Goal: Information Seeking & Learning: Learn about a topic

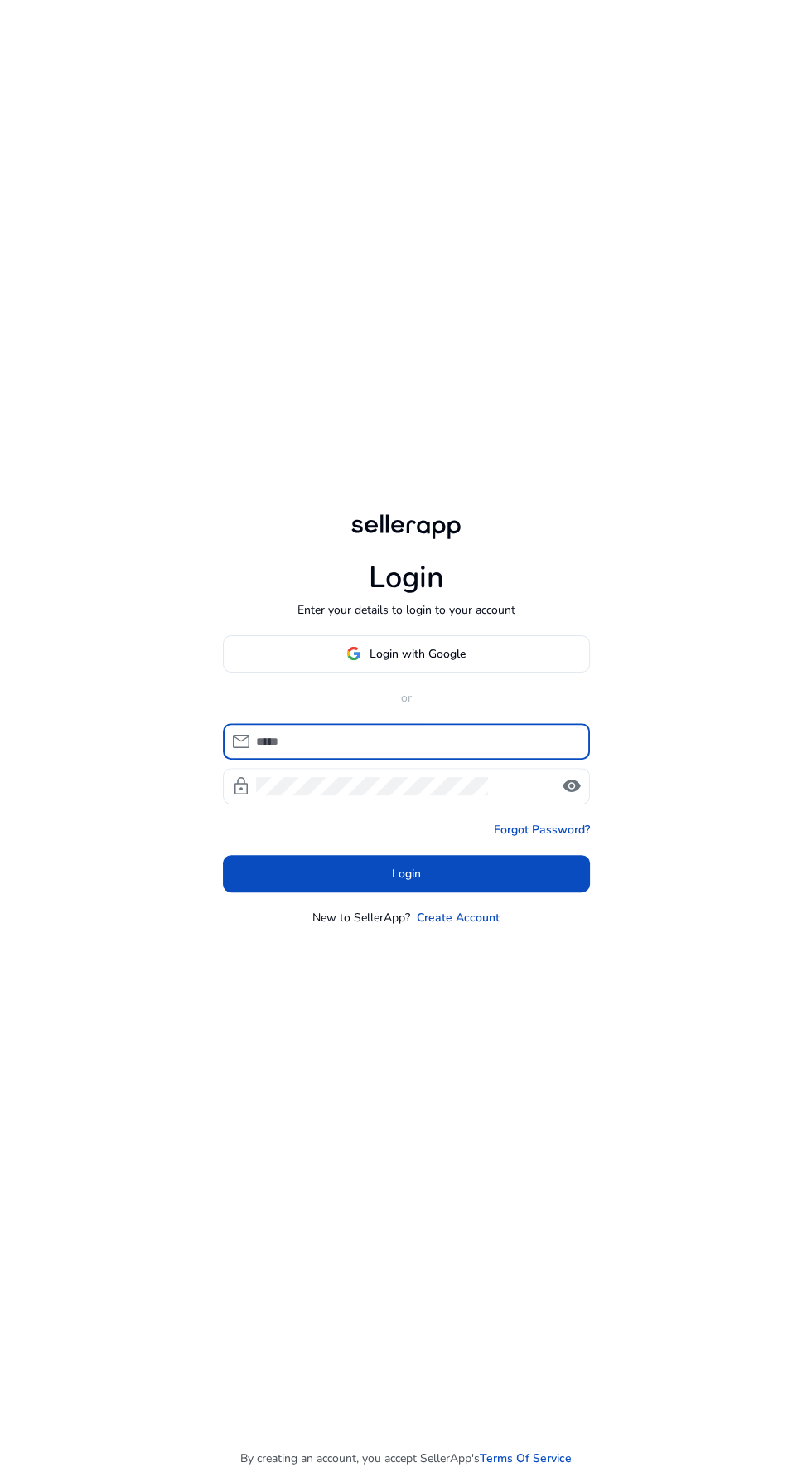
scroll to position [31, 0]
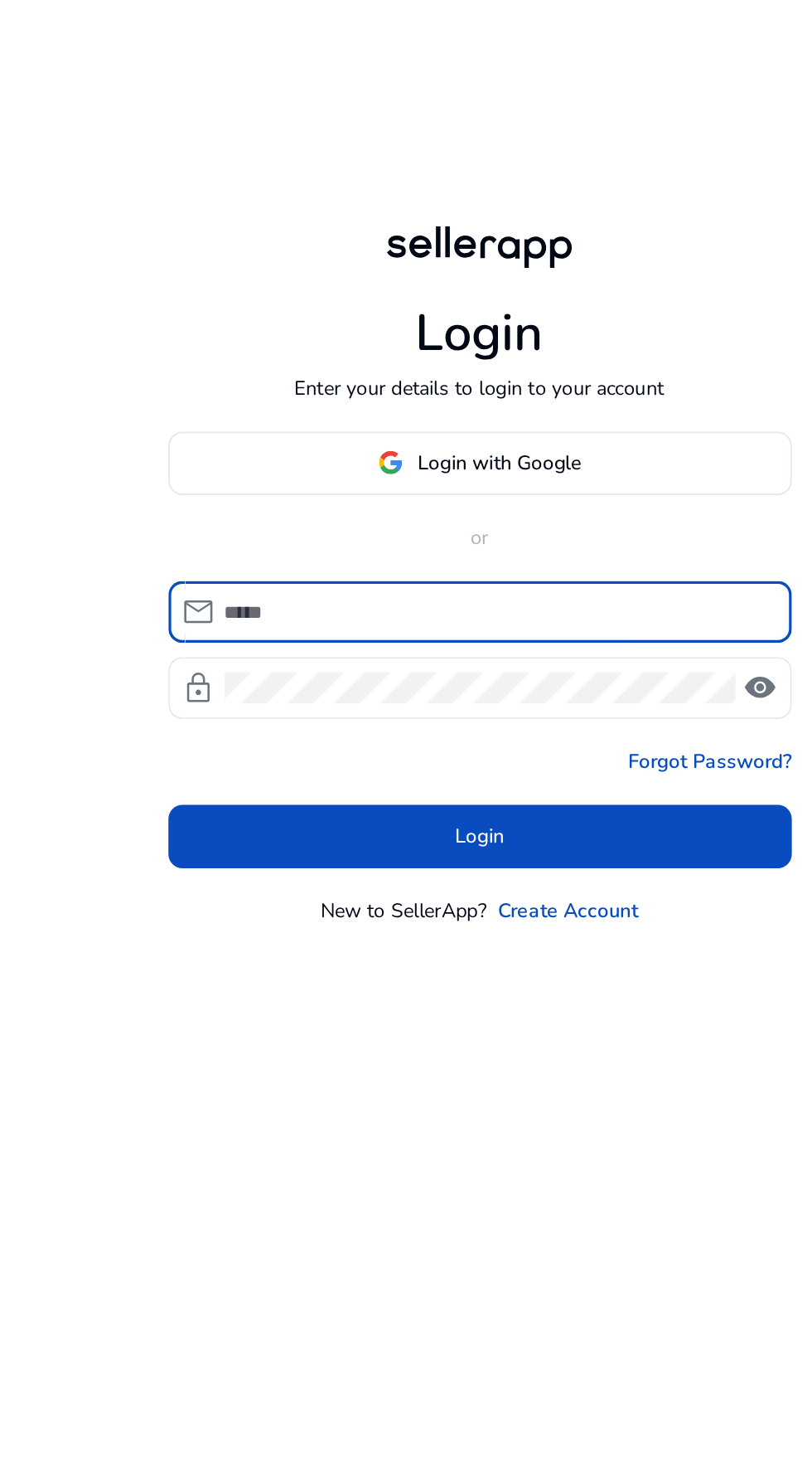
click at [270, 751] on input at bounding box center [416, 741] width 321 height 18
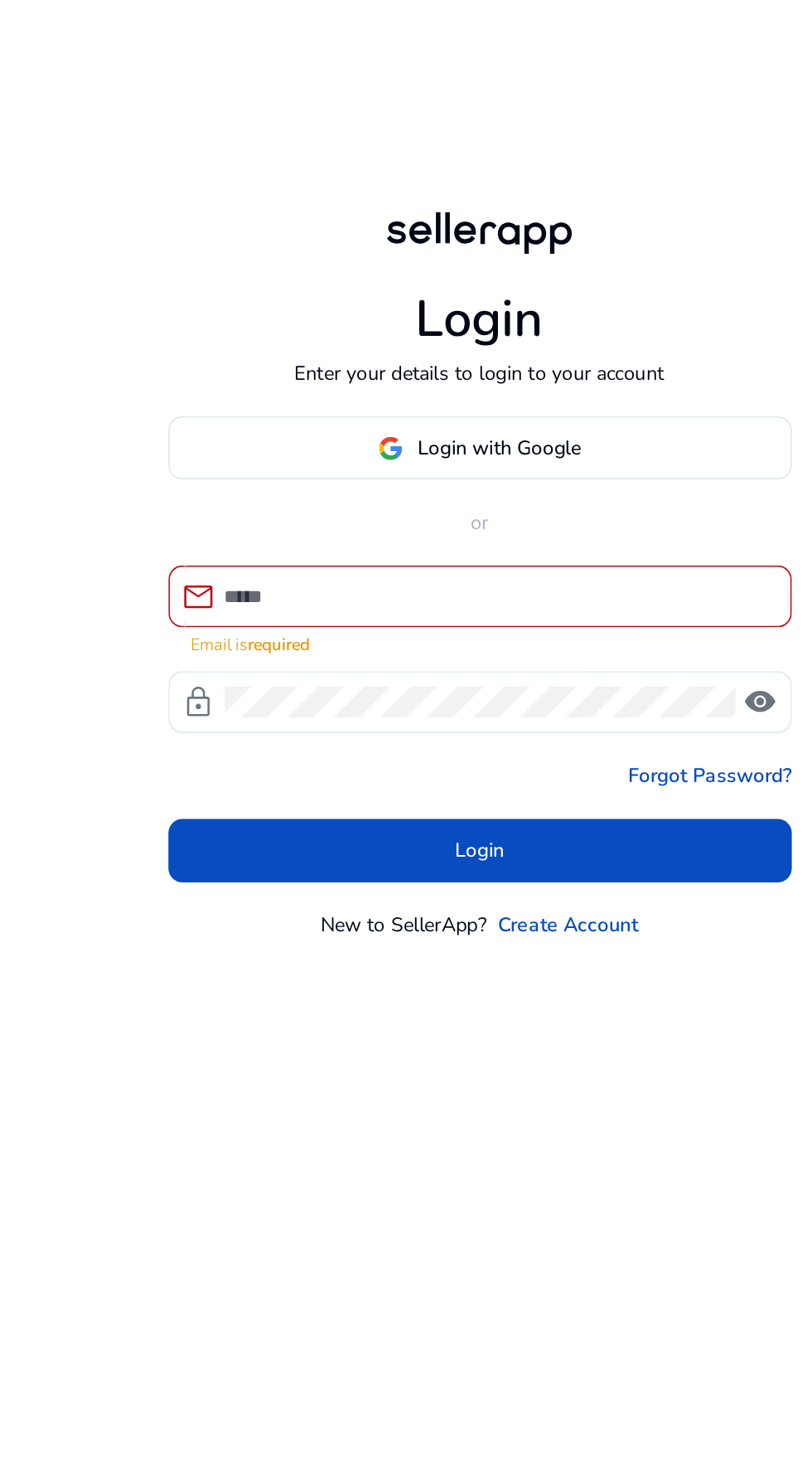
click at [283, 741] on input at bounding box center [416, 731] width 321 height 18
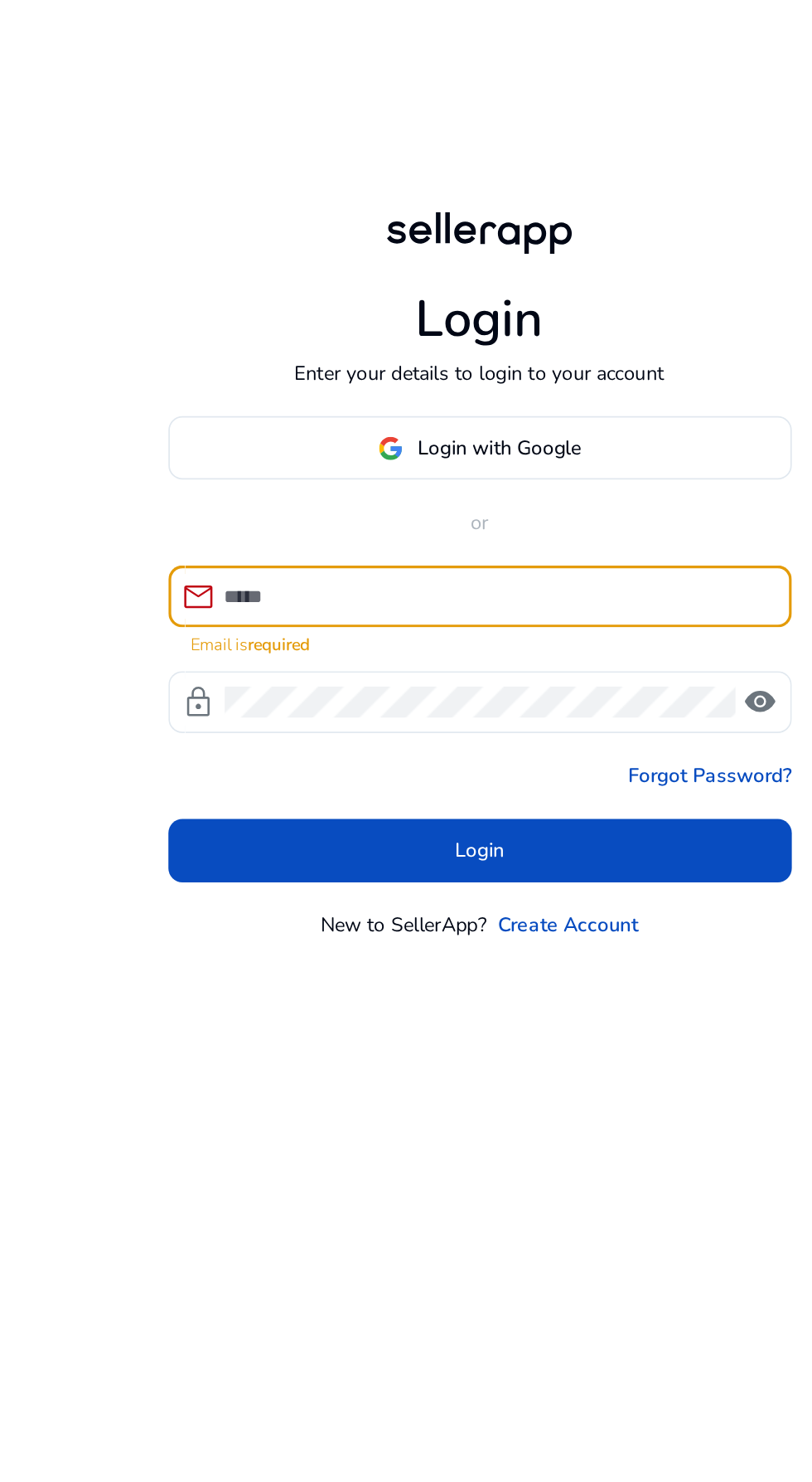
type input "**********"
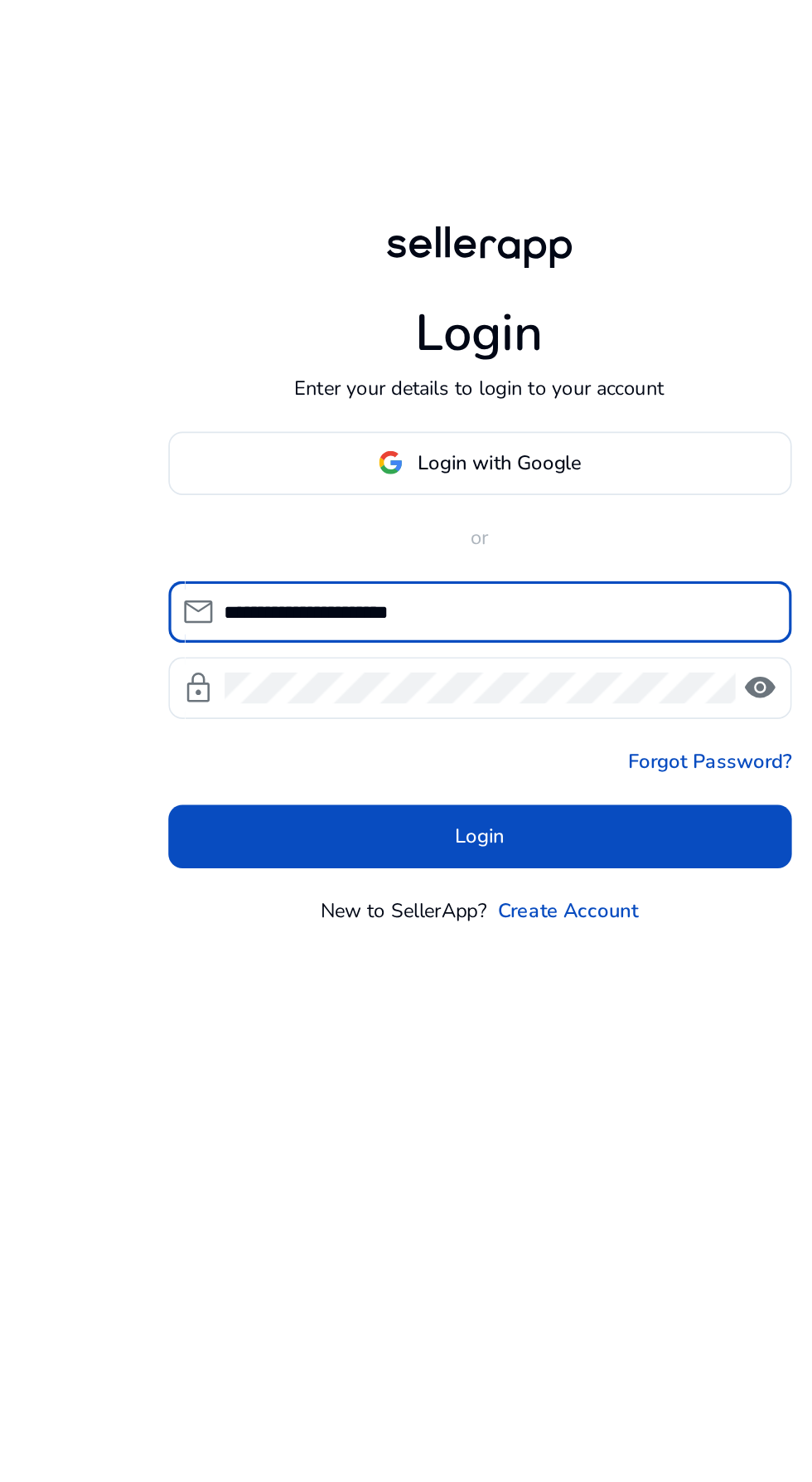
click button "Login" at bounding box center [406, 873] width 367 height 37
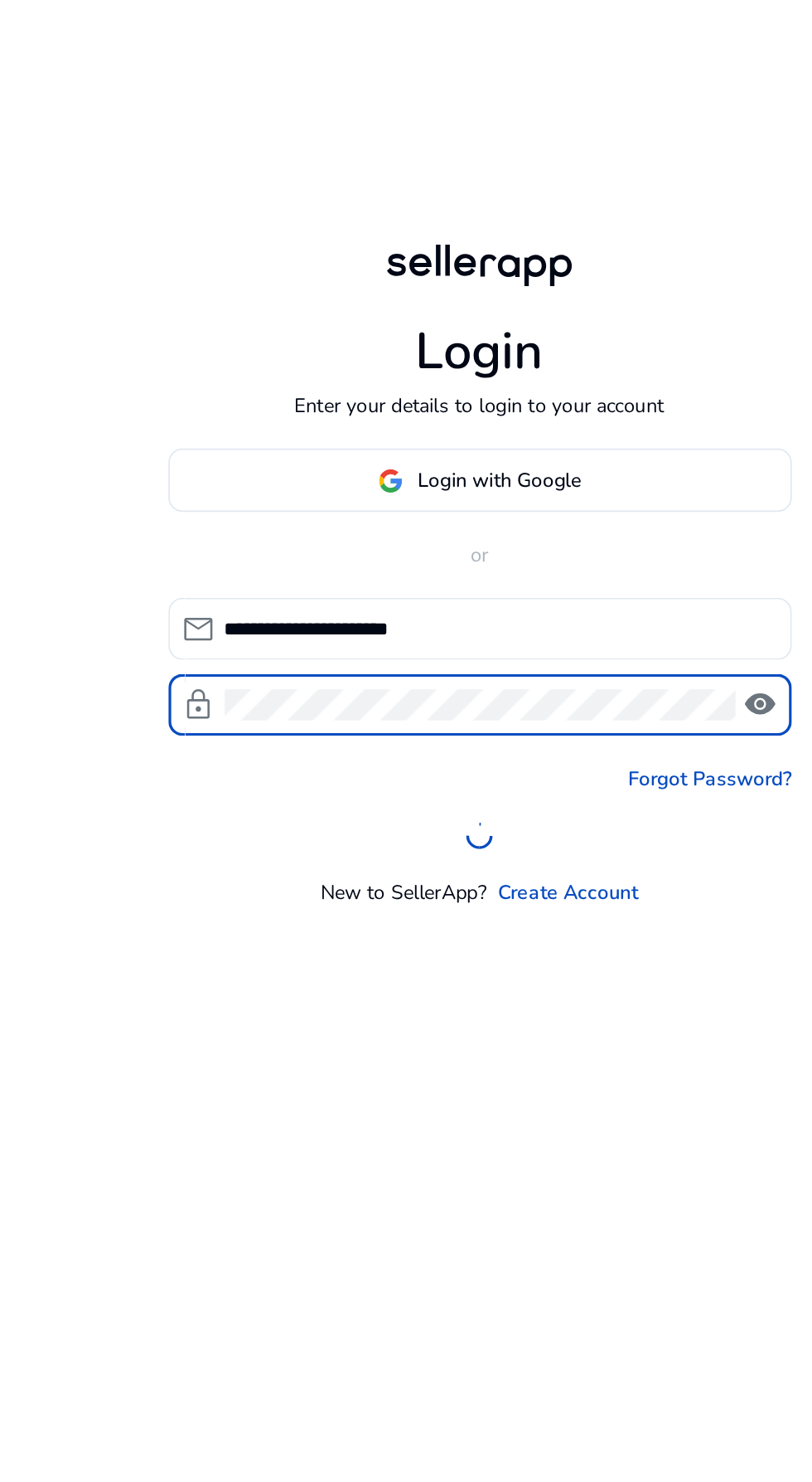
scroll to position [42, 0]
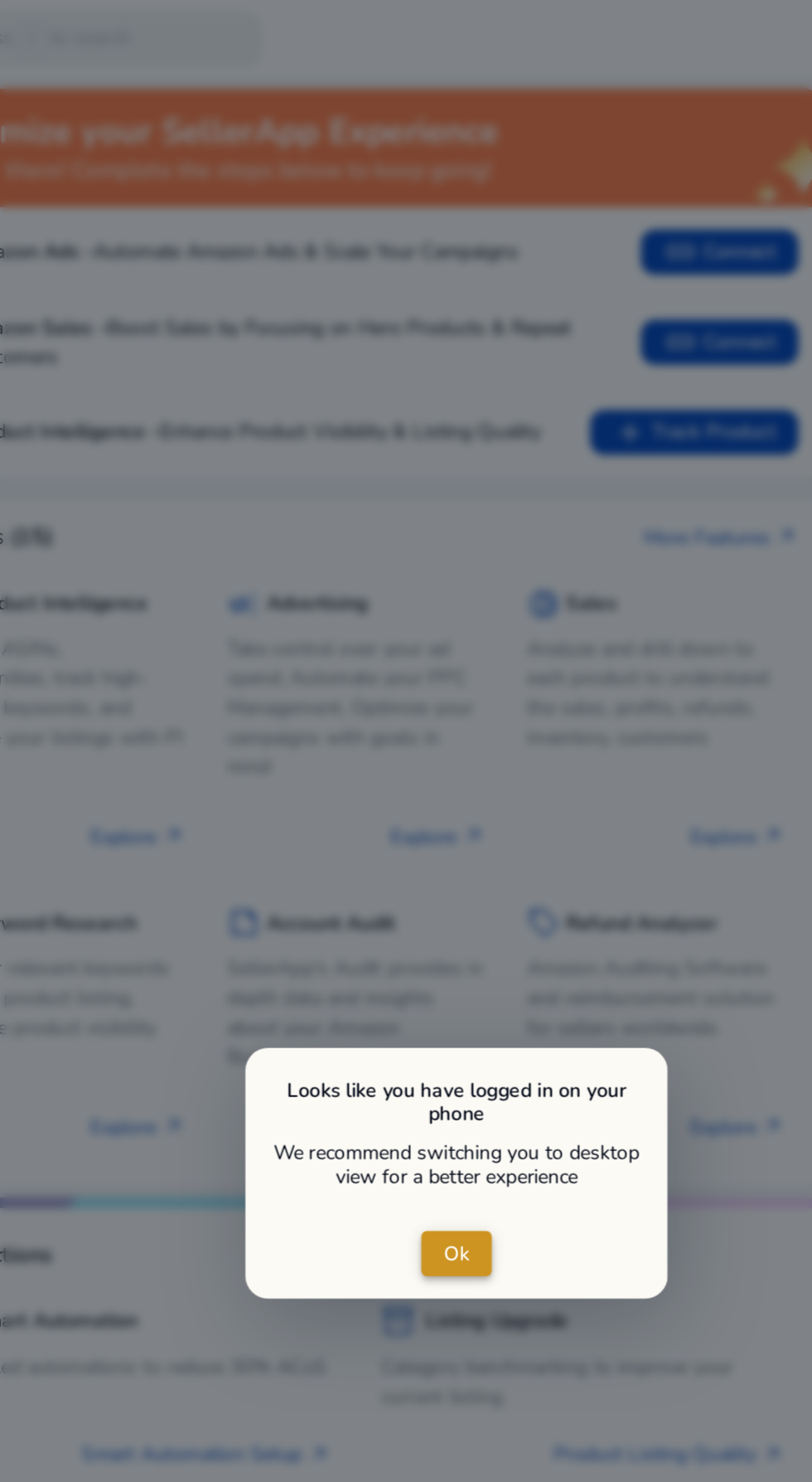
click at [416, 730] on span "close dialog" at bounding box center [406, 738] width 42 height 40
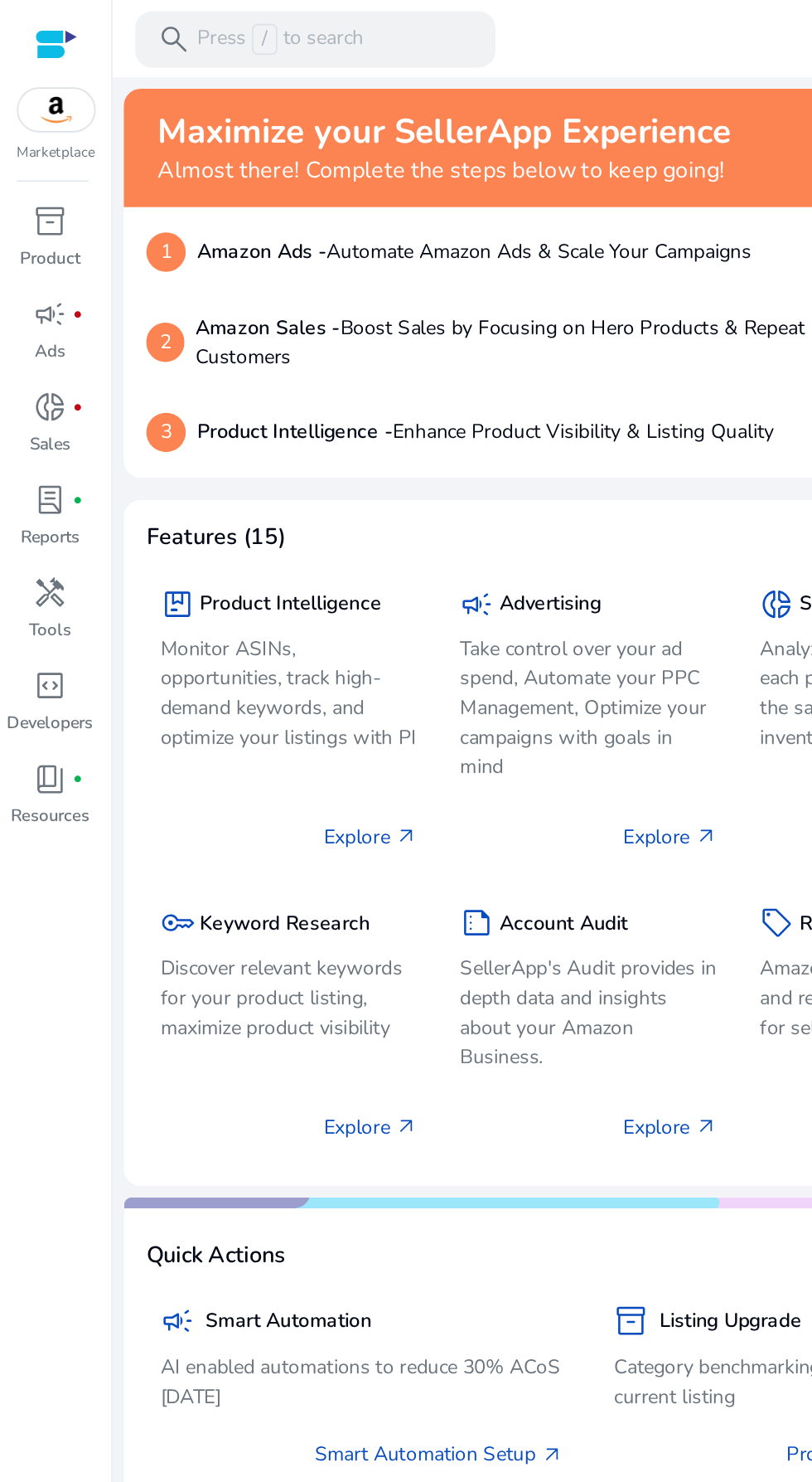
click at [17, 361] on div "handyman" at bounding box center [30, 350] width 47 height 27
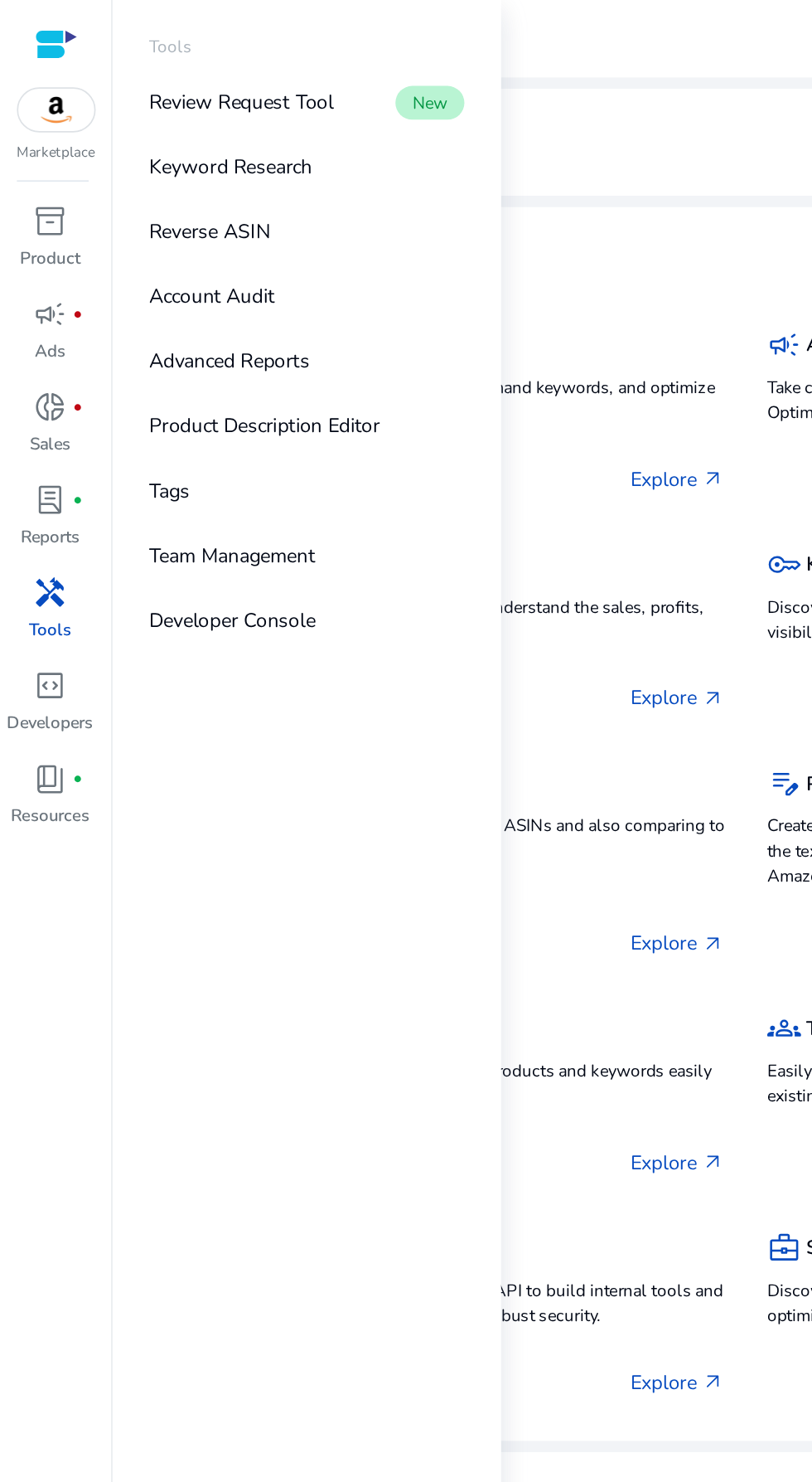
click at [133, 96] on p "Keyword Research" at bounding box center [135, 98] width 96 height 17
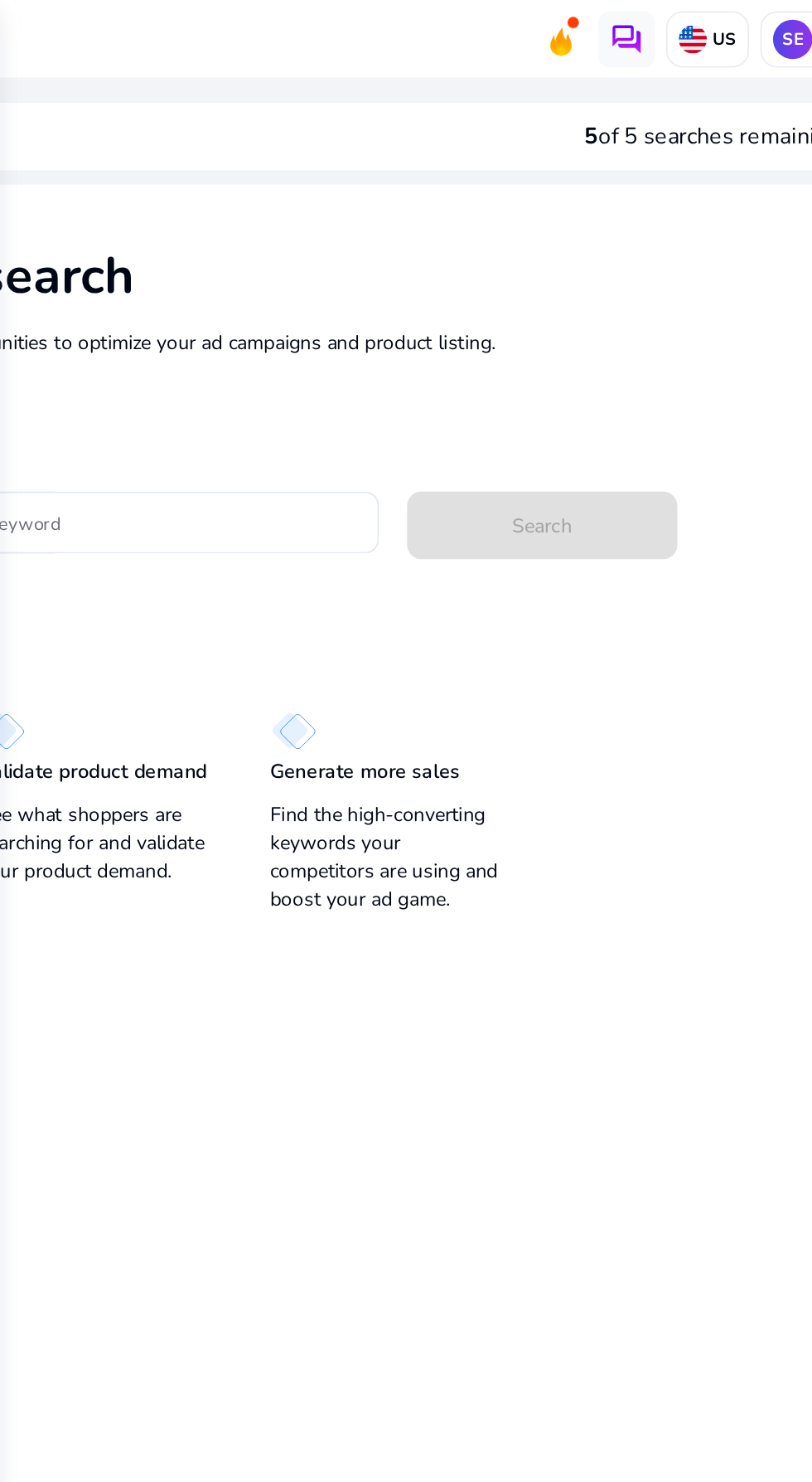
click at [396, 310] on input "Enter Keyword" at bounding box center [386, 307] width 245 height 18
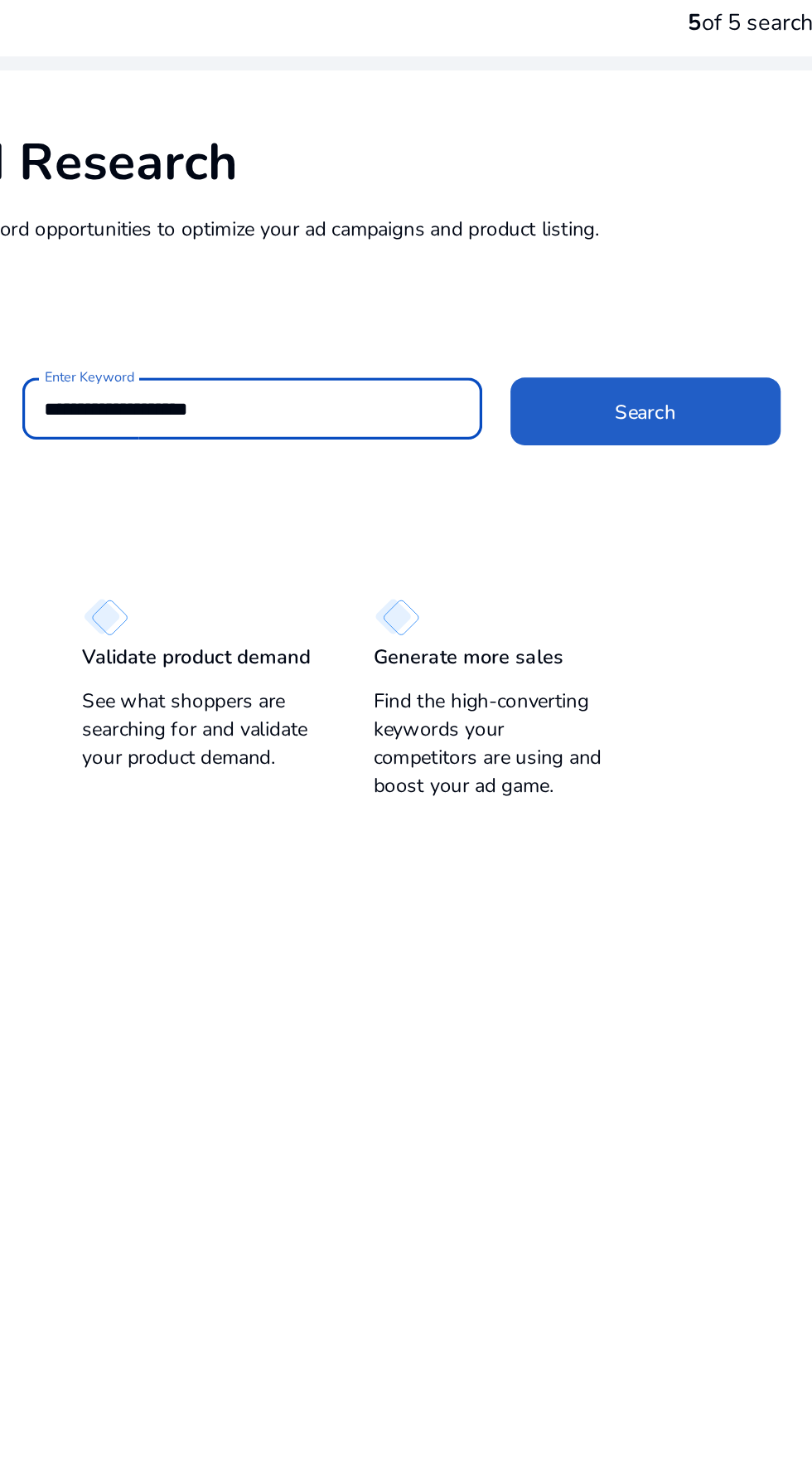
click at [638, 316] on span at bounding box center [617, 310] width 159 height 40
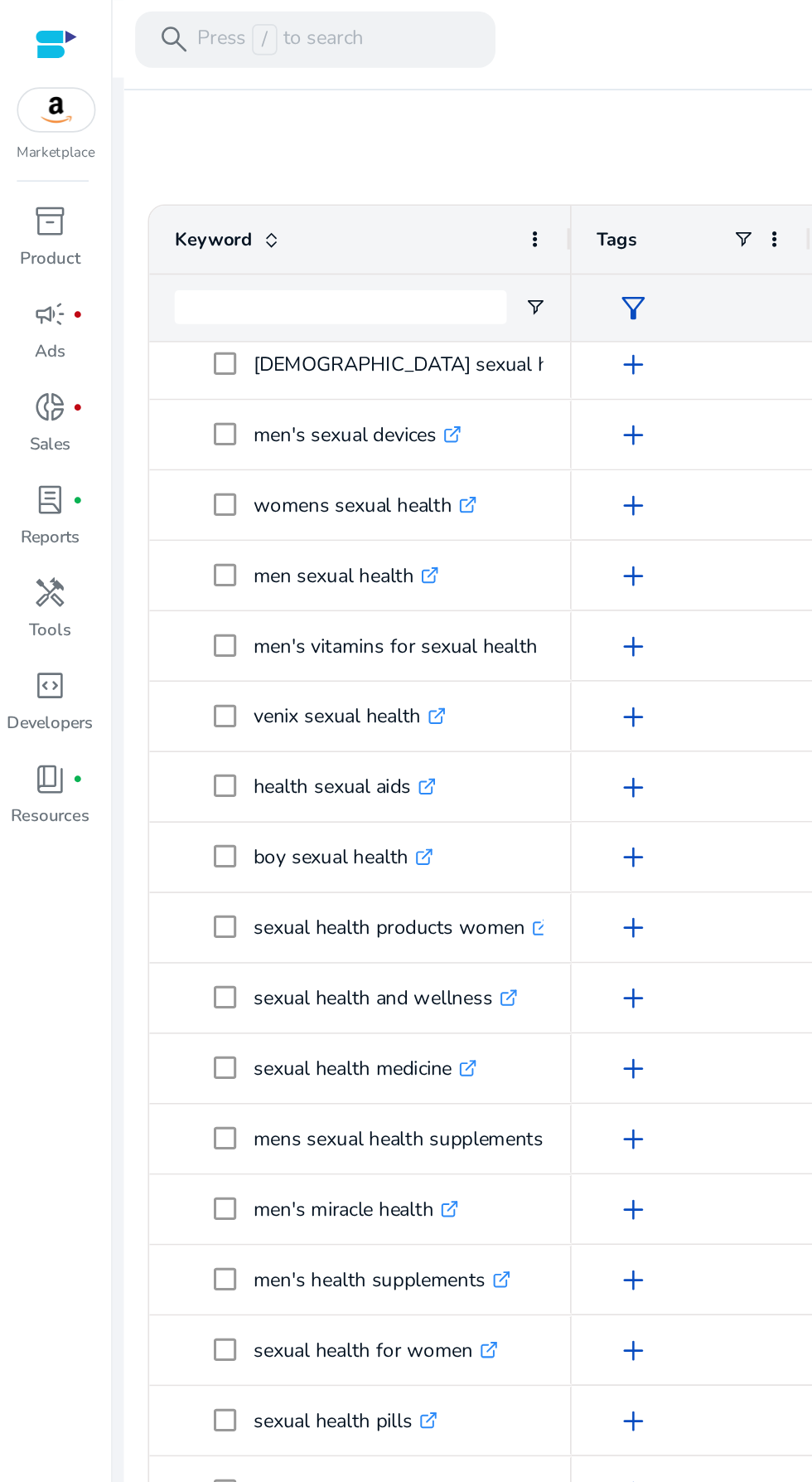
scroll to position [422, 0]
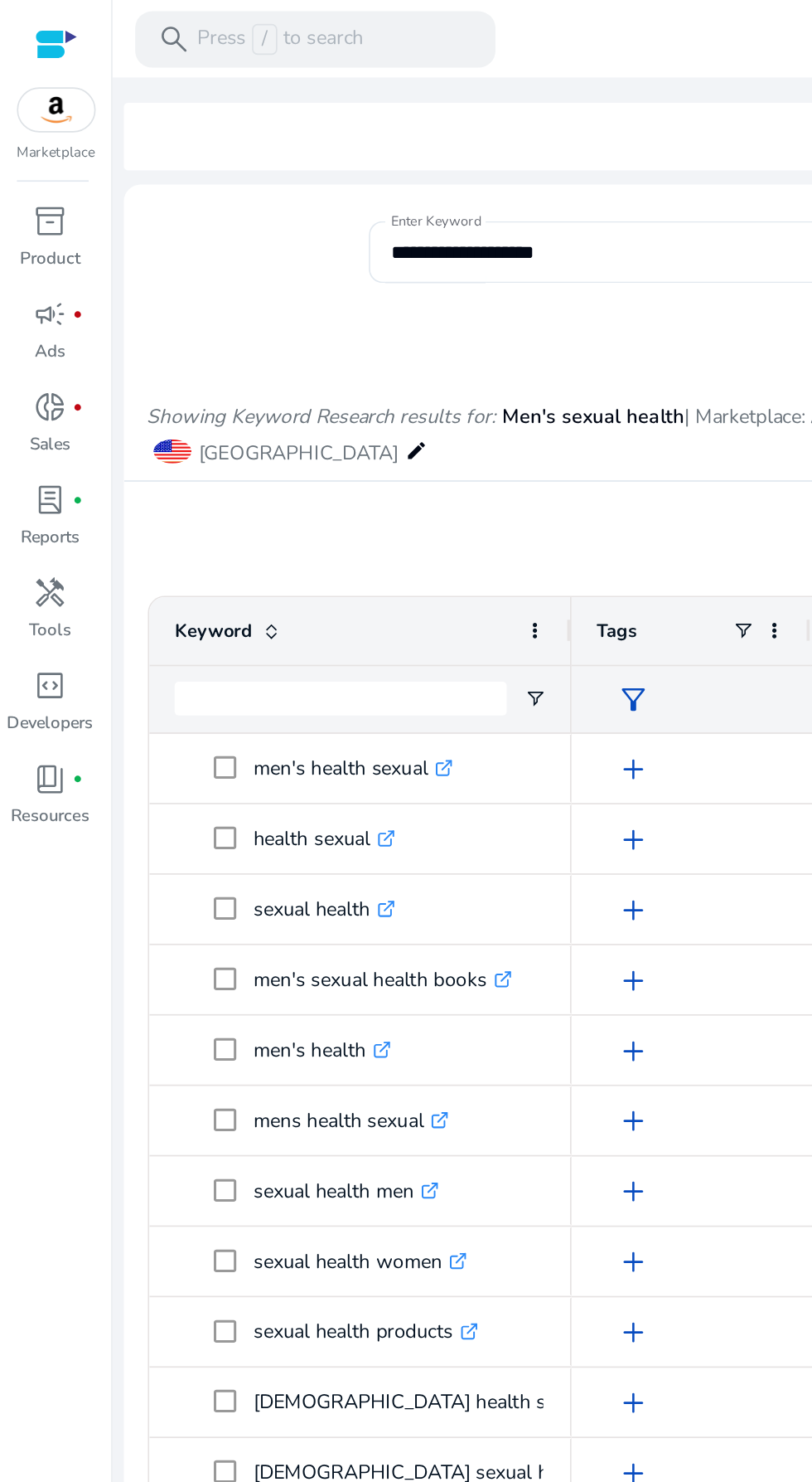
click at [382, 140] on input "**********" at bounding box center [361, 148] width 261 height 18
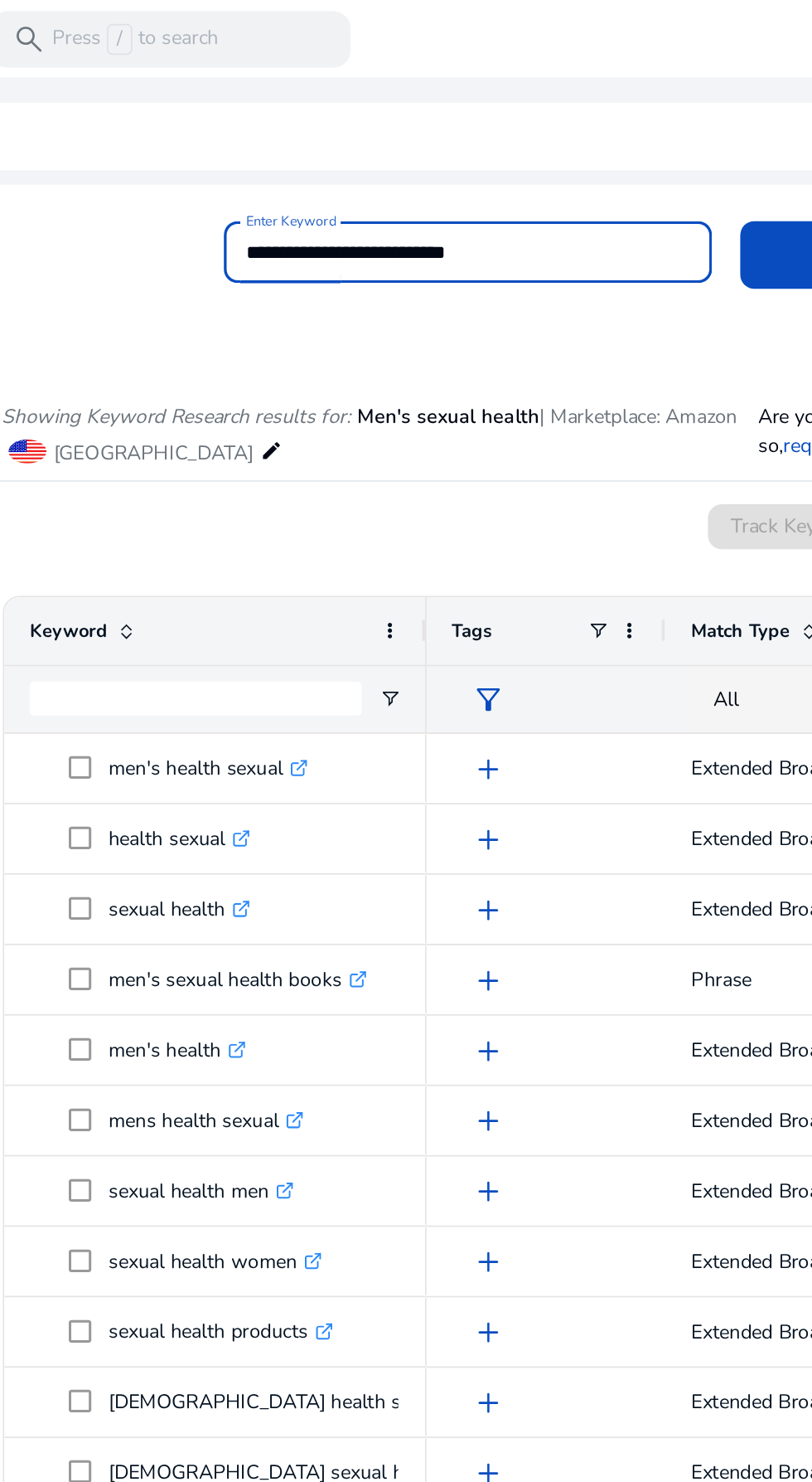
type input "**********"
click at [522, 130] on button "Search" at bounding box center [601, 150] width 159 height 40
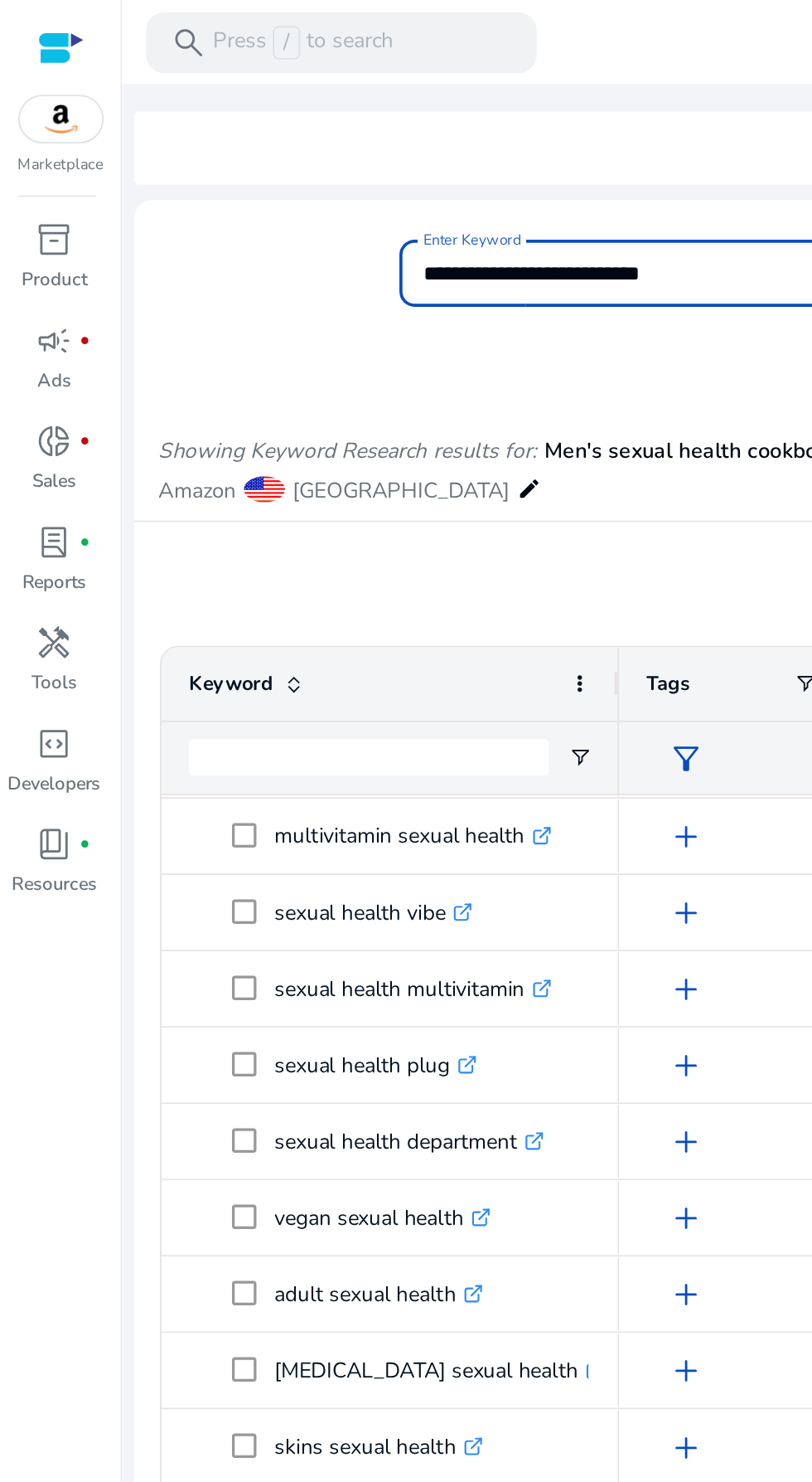
scroll to position [81, 0]
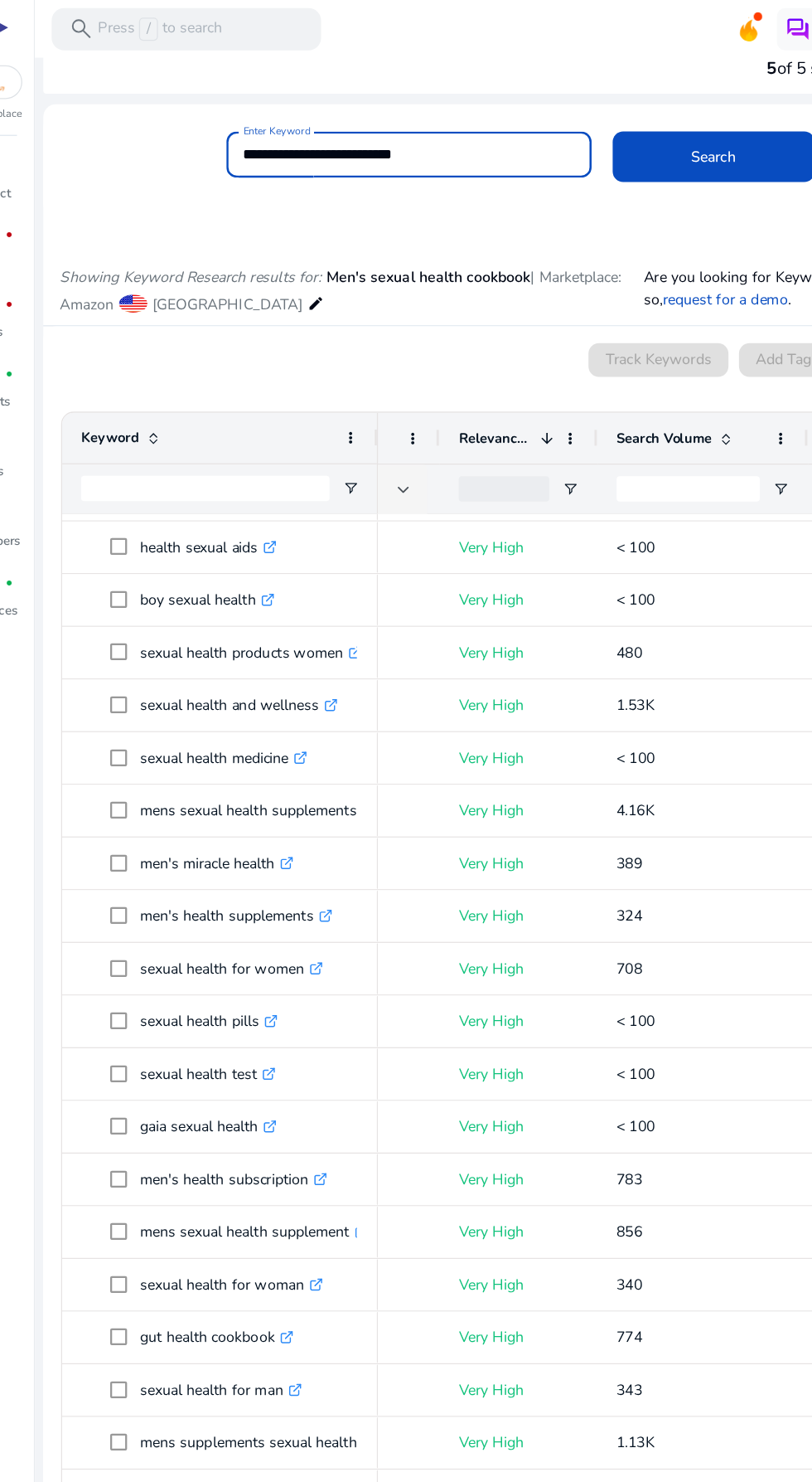
scroll to position [746, 0]
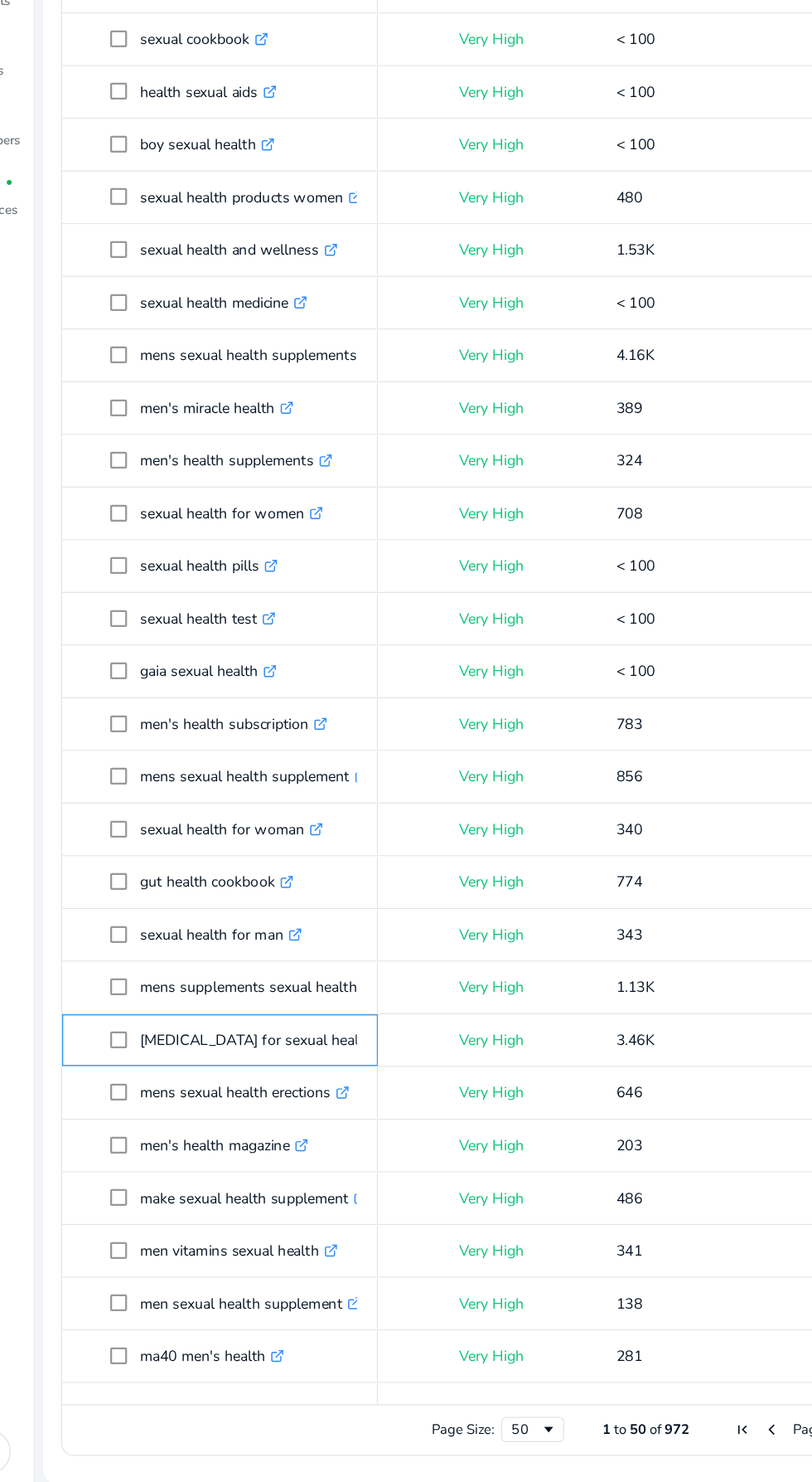
click at [336, 1129] on icon ".st0{fill:#2c8af8}" at bounding box center [341, 1133] width 10 height 10
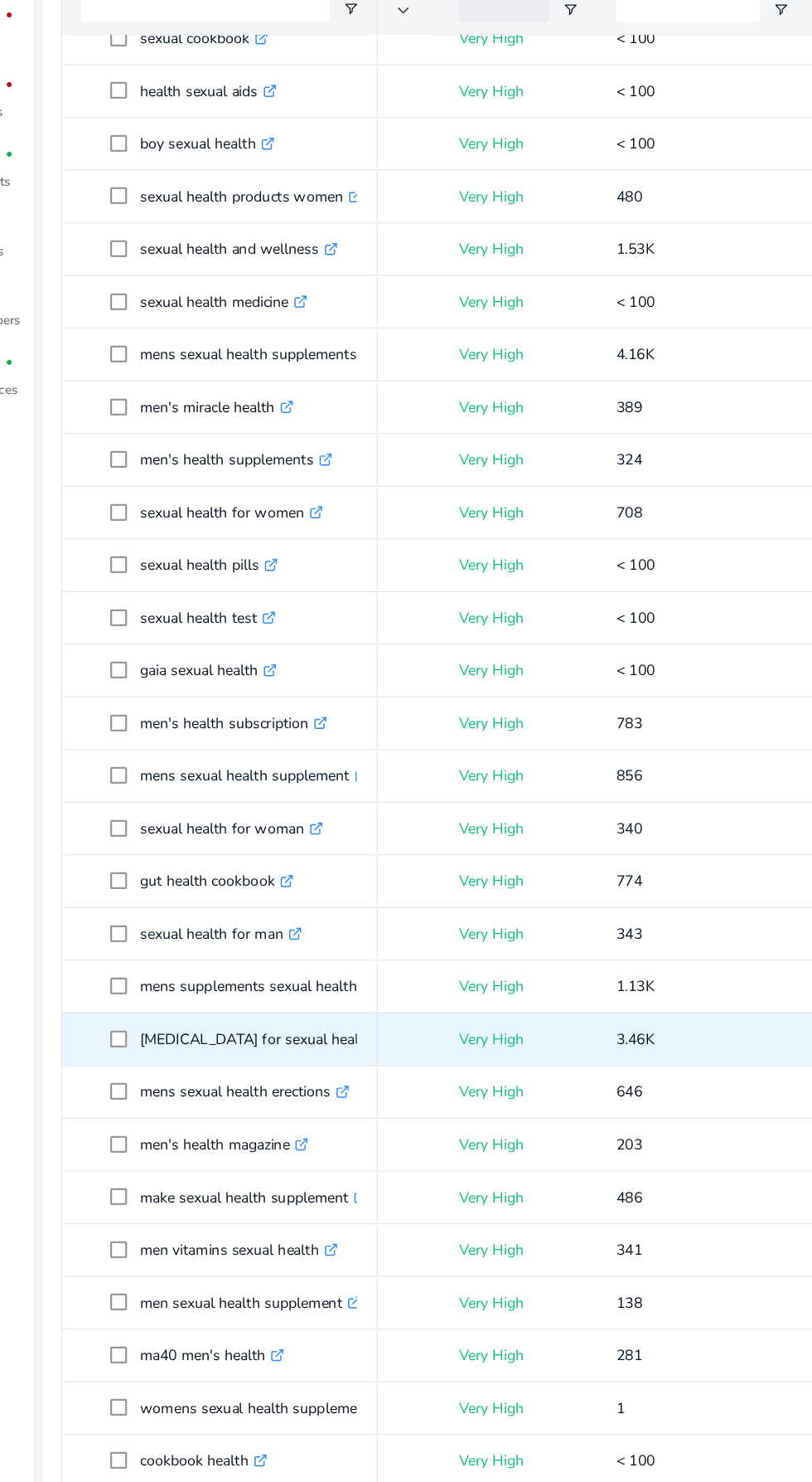
scroll to position [682, 0]
click at [248, 932] on p "mens supplements sexual health .st0{fill:#2c8af8}" at bounding box center [242, 950] width 186 height 34
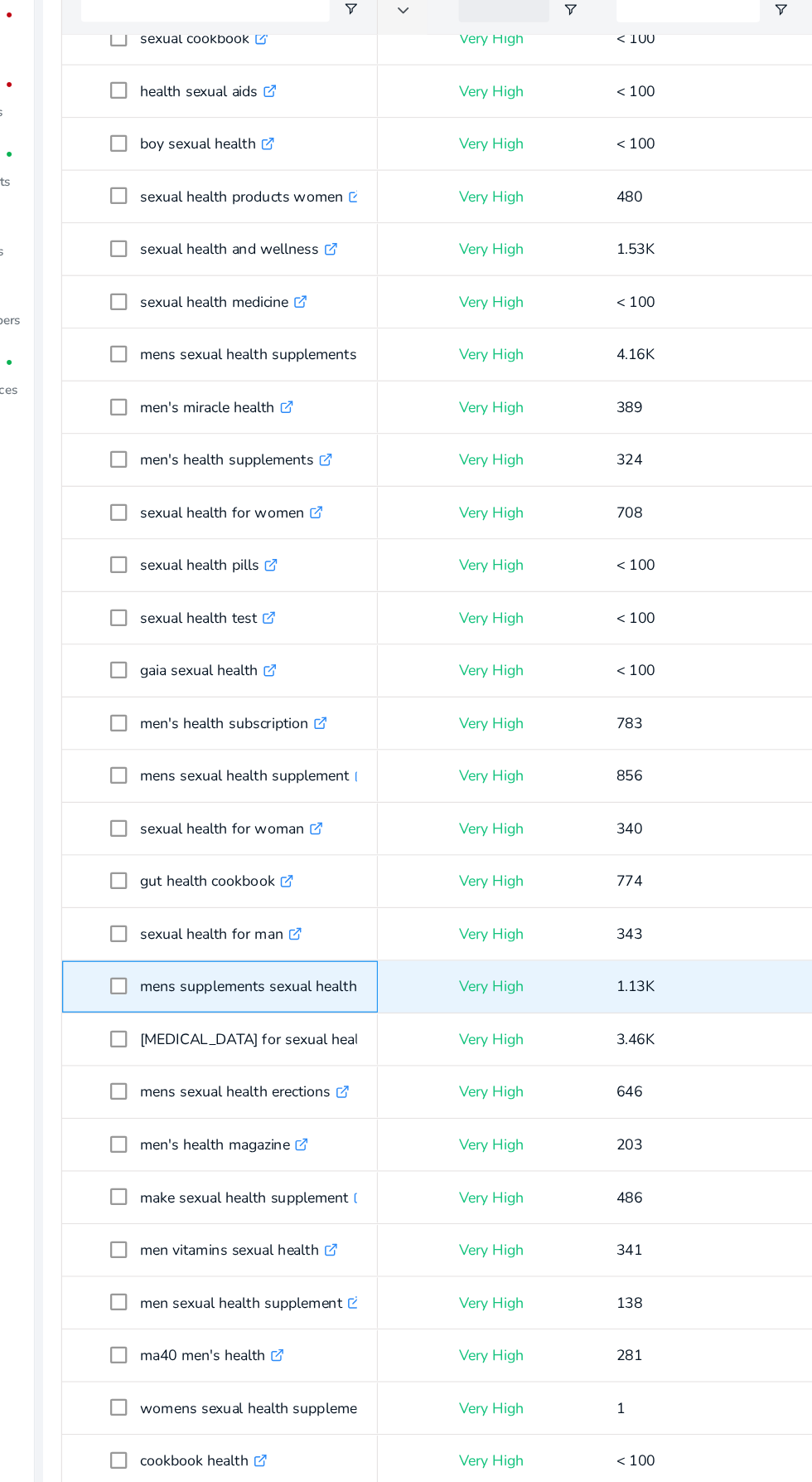
click at [267, 932] on p "mens supplements sexual health .st0{fill:#2c8af8}" at bounding box center [242, 950] width 186 height 34
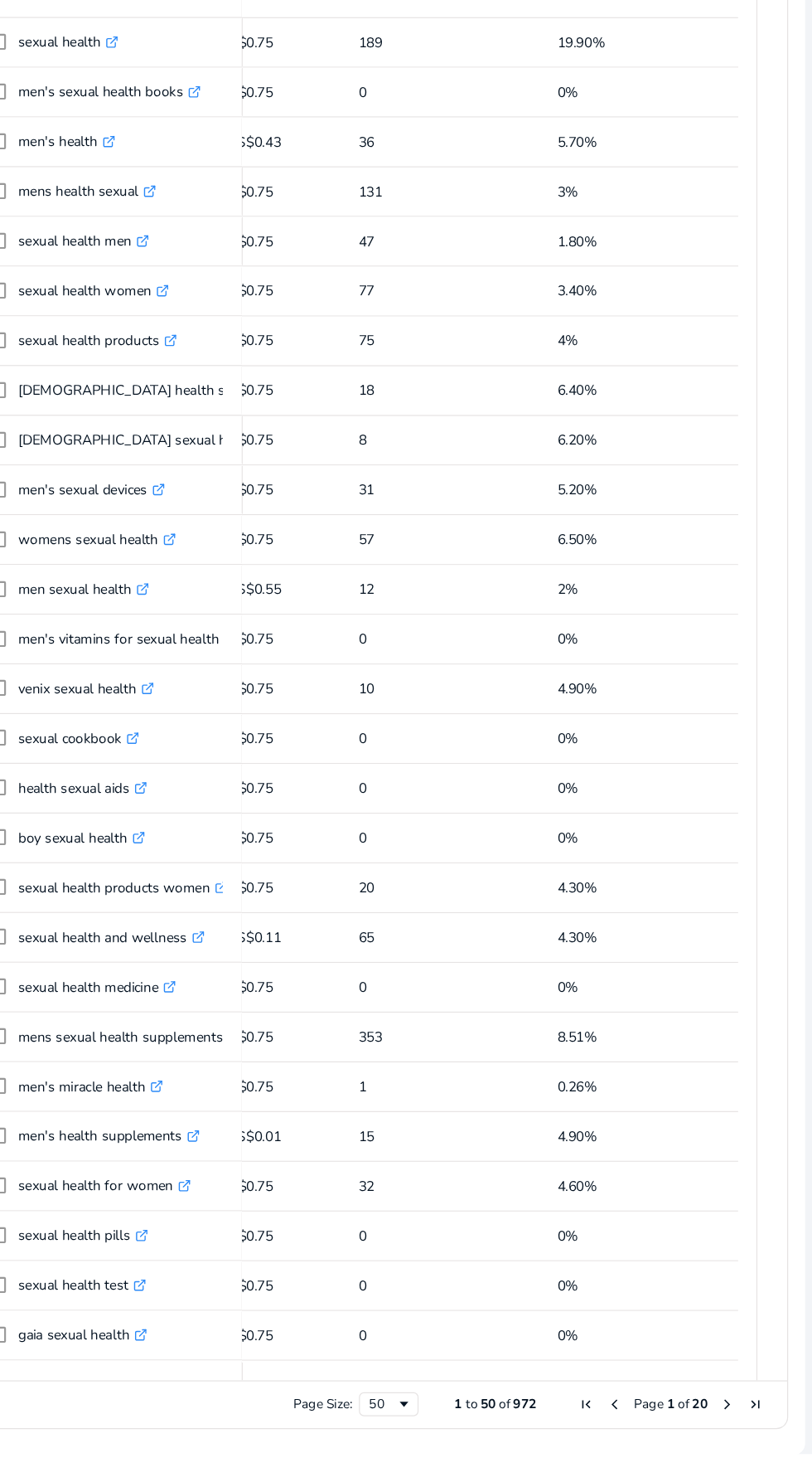
scroll to position [0, 0]
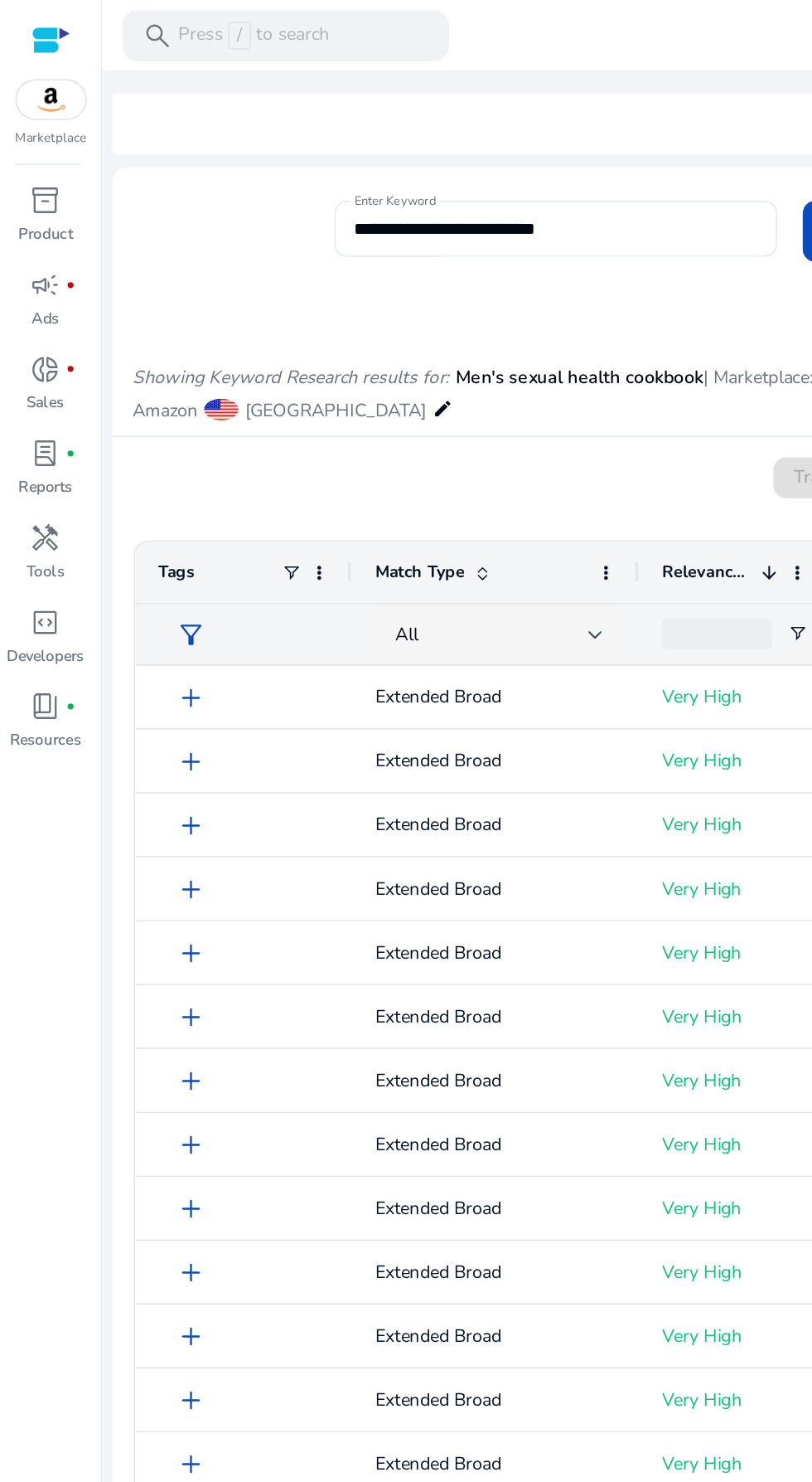
click at [53, 644] on div "inventory_2 Product campaign fiber_manual_record Ads donut_small fiber_manual_r…" at bounding box center [32, 799] width 66 height 1365
click at [29, 920] on div "inventory_2 Product campaign fiber_manual_record Ads donut_small fiber_manual_r…" at bounding box center [32, 799] width 66 height 1365
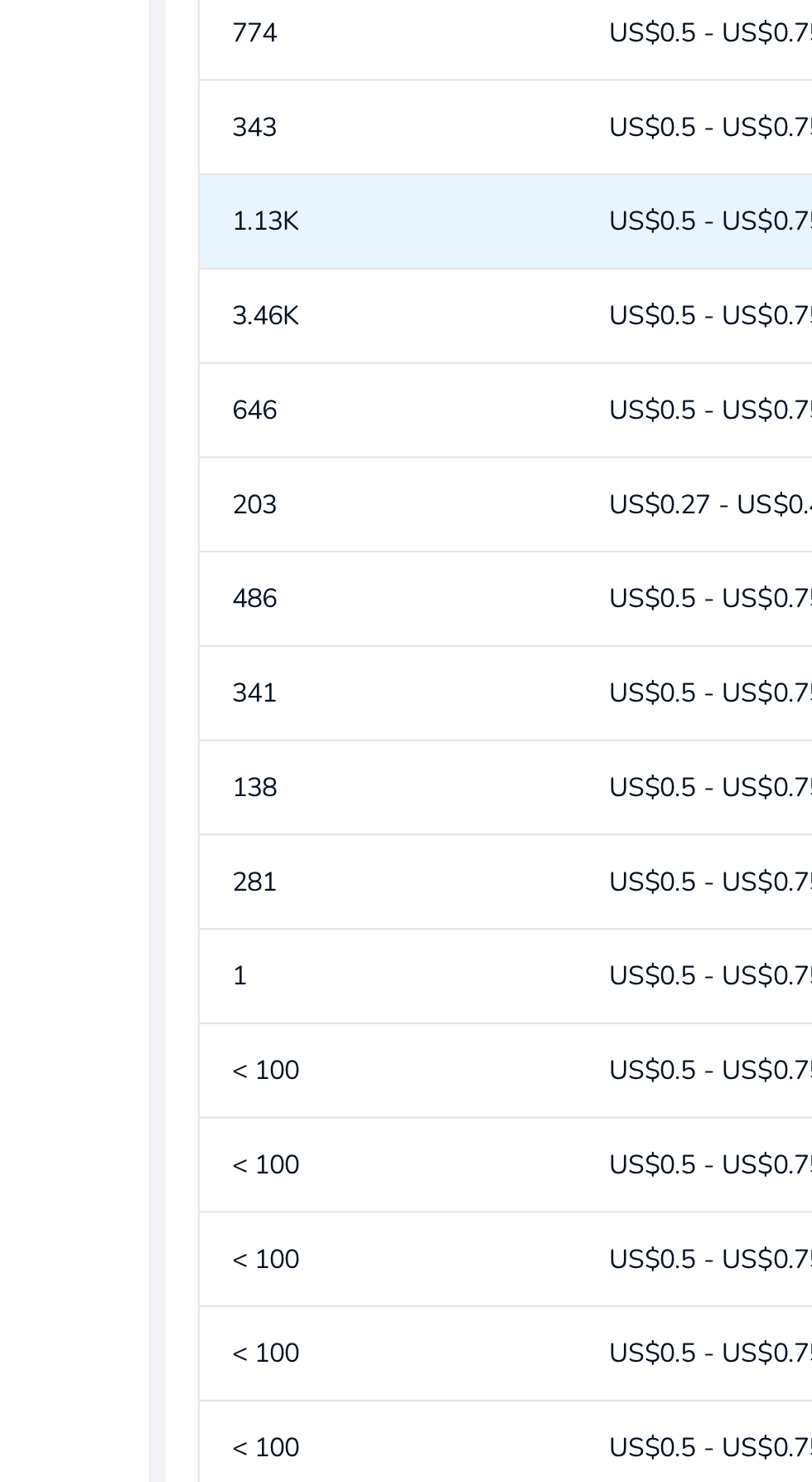
scroll to position [0, 458]
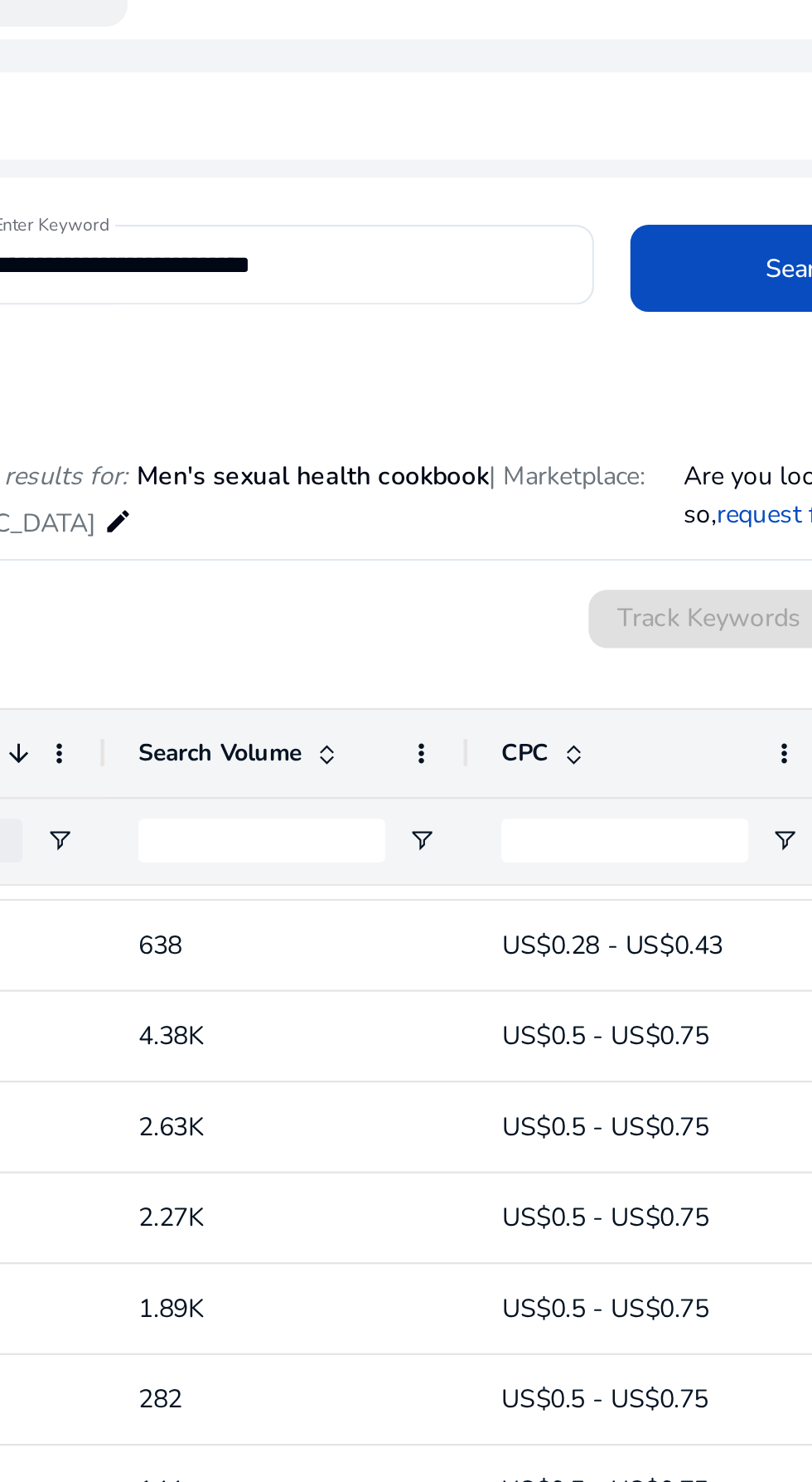
scroll to position [0, 182]
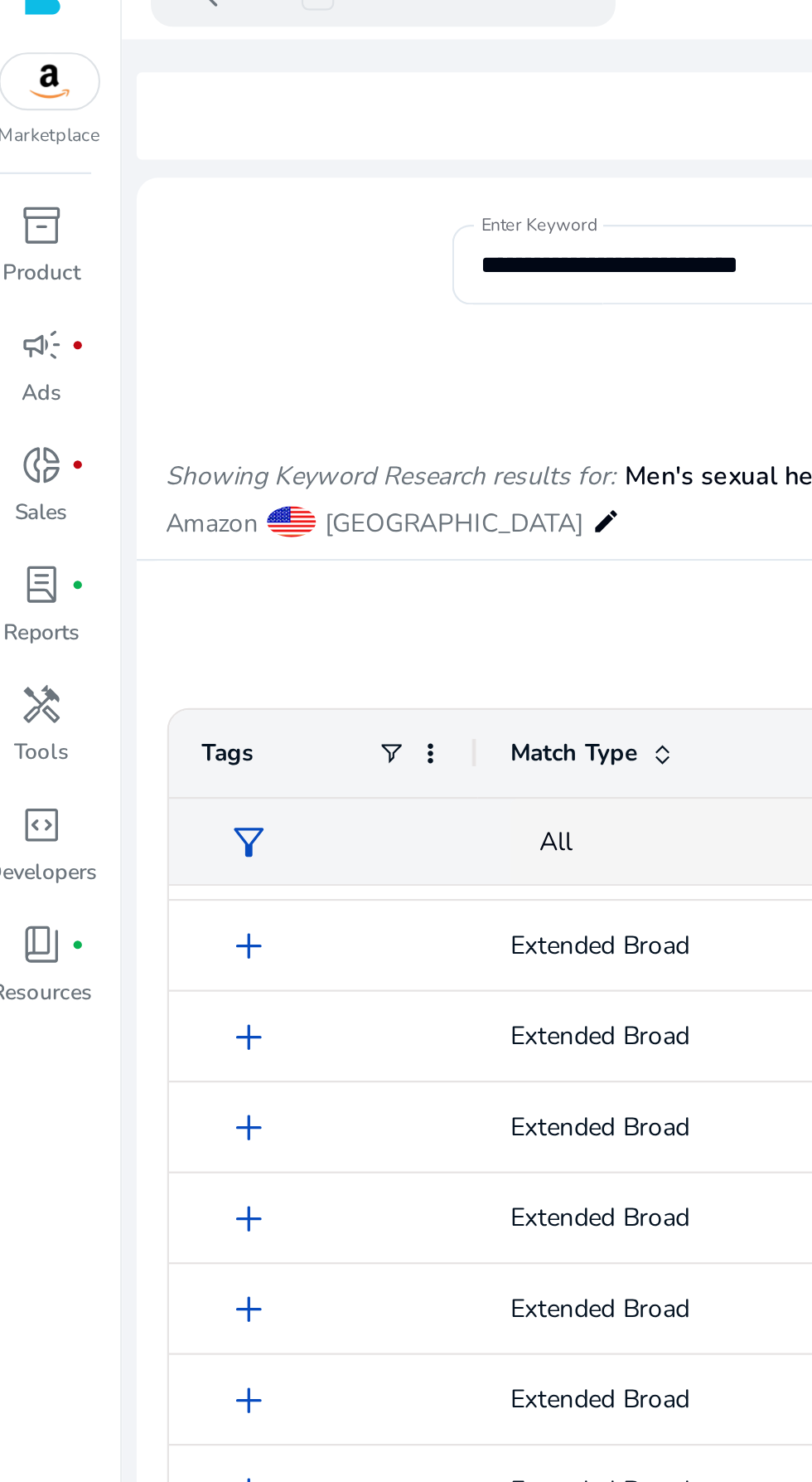
click at [119, 411] on span "filter_alt" at bounding box center [124, 411] width 20 height 20
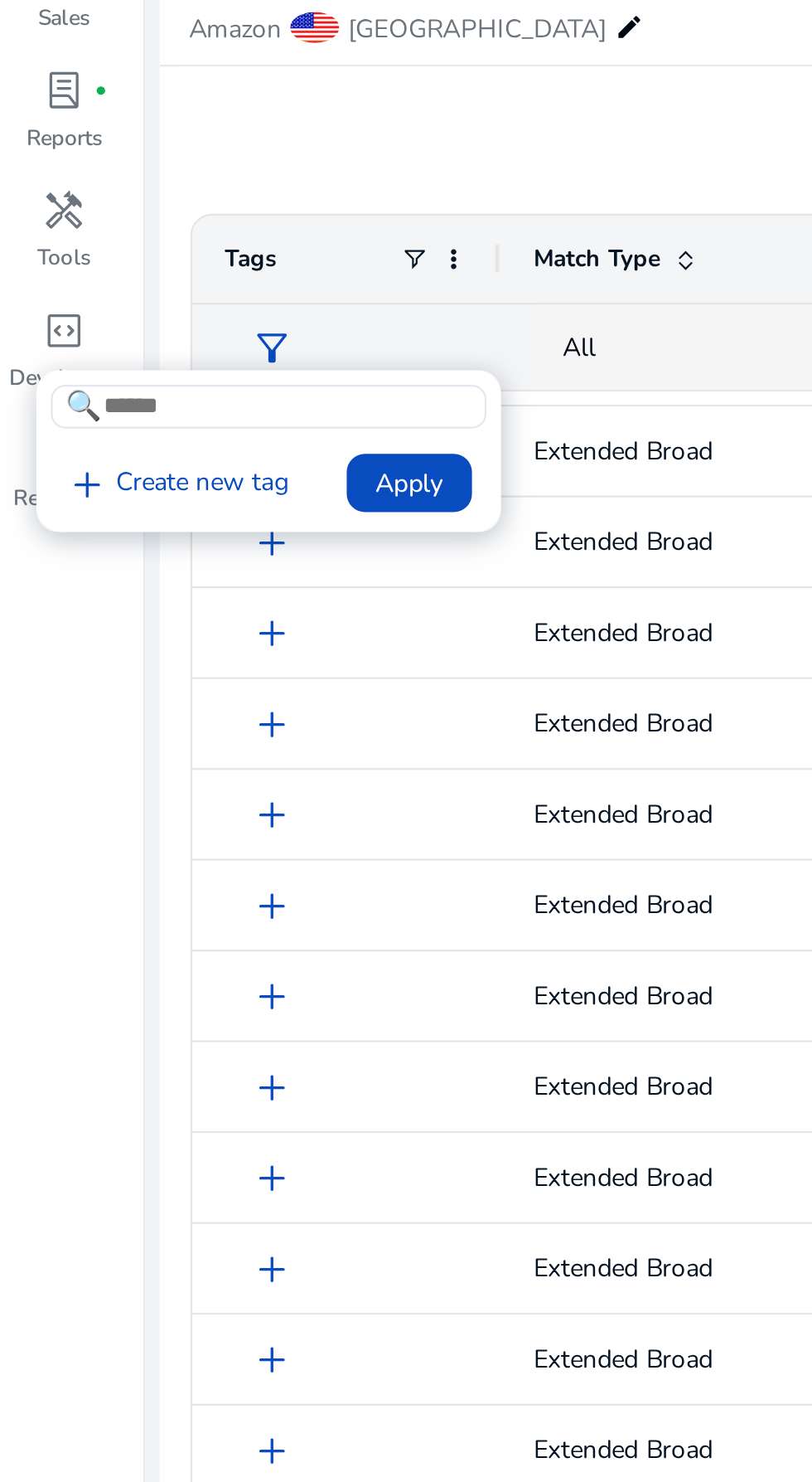
click at [172, 535] on div at bounding box center [406, 741] width 812 height 1482
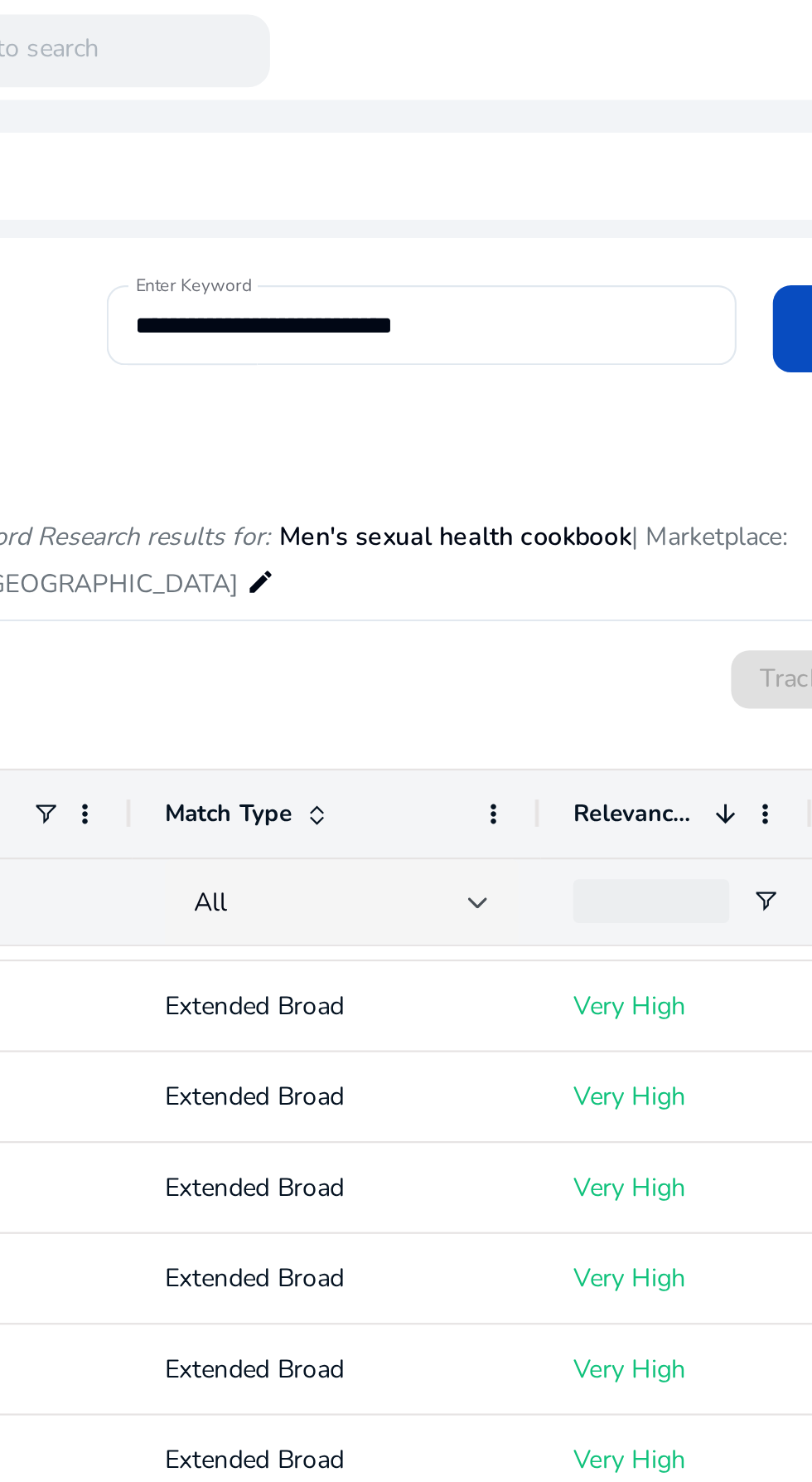
click at [400, 151] on input "**********" at bounding box center [361, 148] width 261 height 18
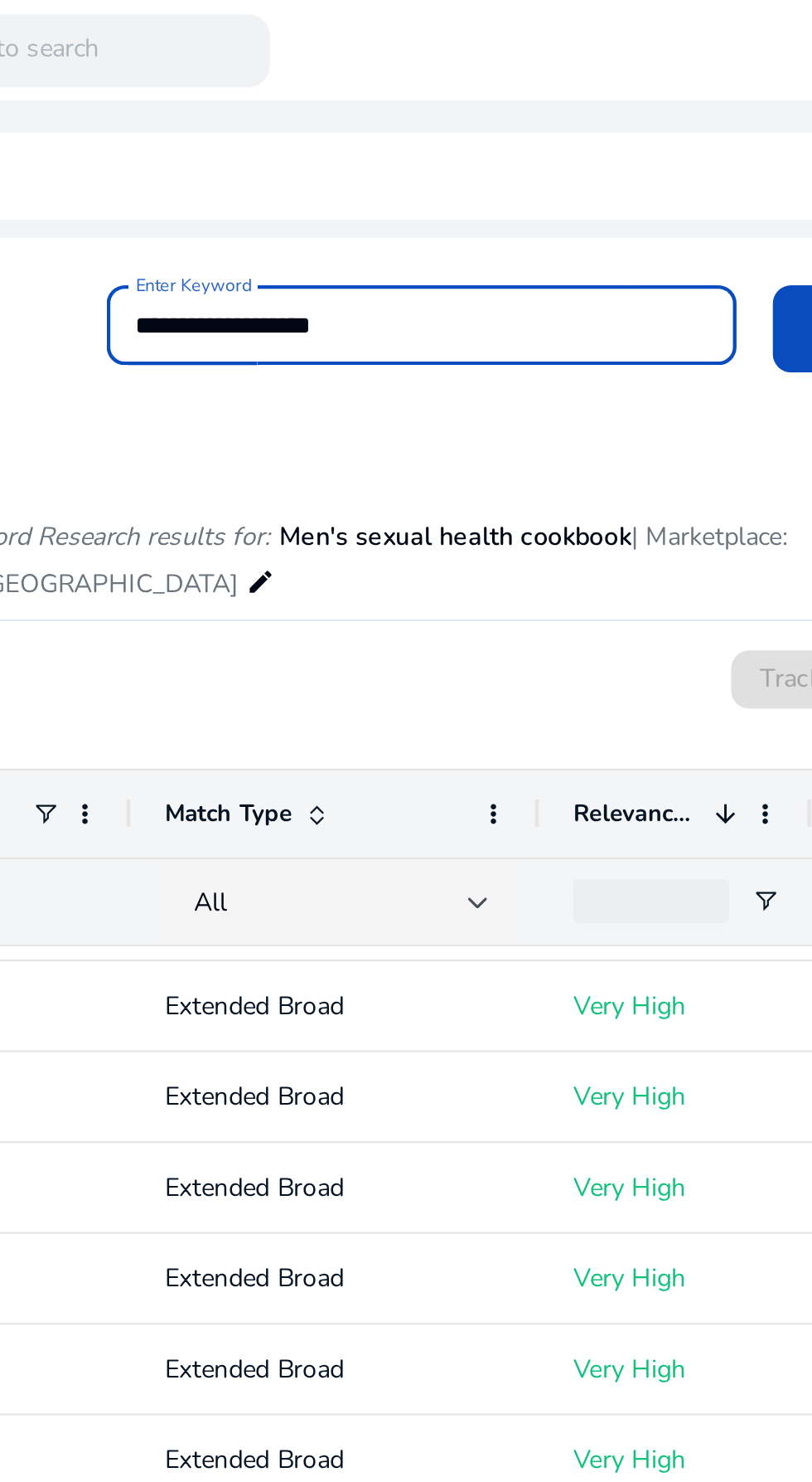
type input "**********"
click at [522, 130] on button "Search" at bounding box center [601, 150] width 159 height 40
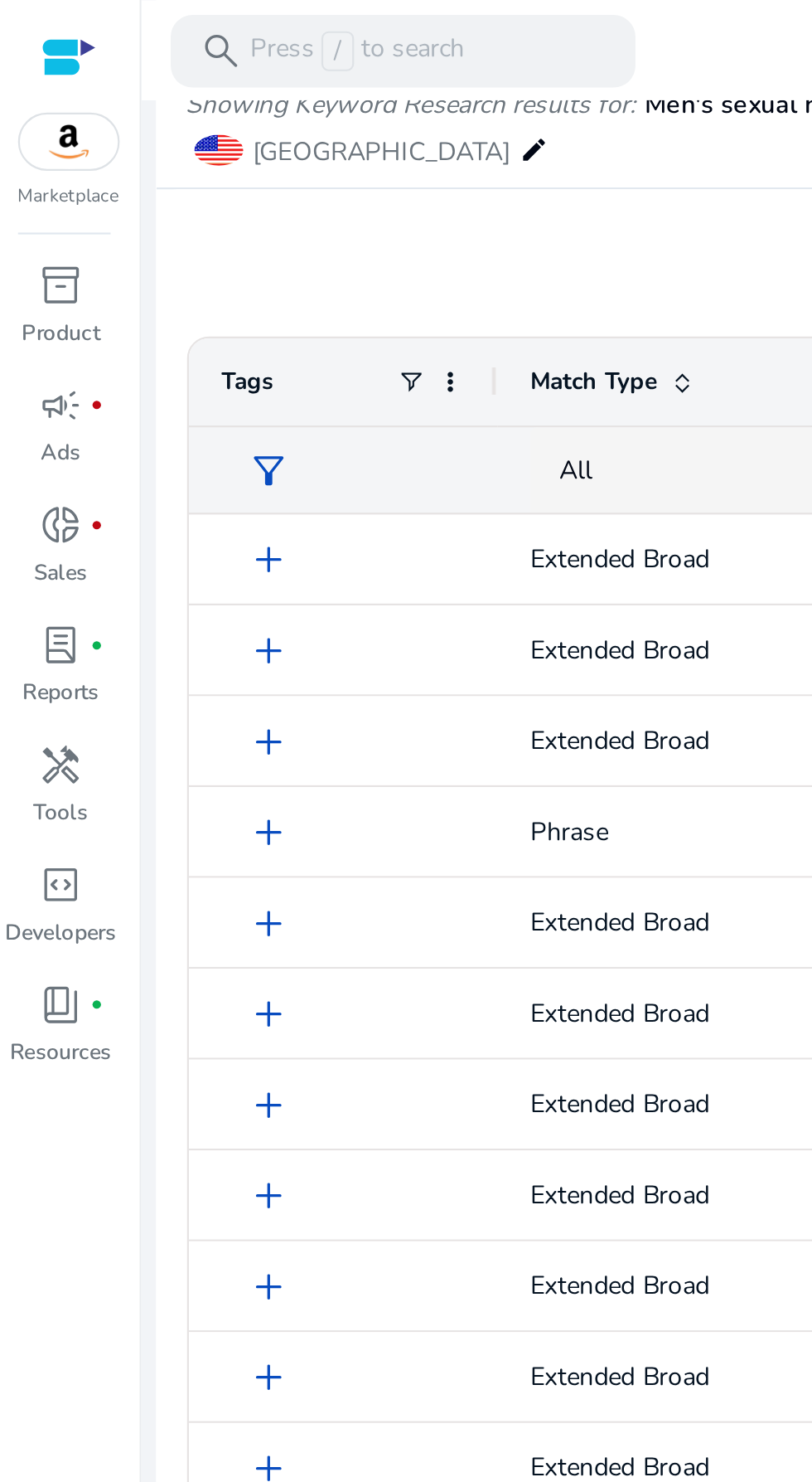
click at [260, 215] on span "All" at bounding box center [265, 214] width 15 height 16
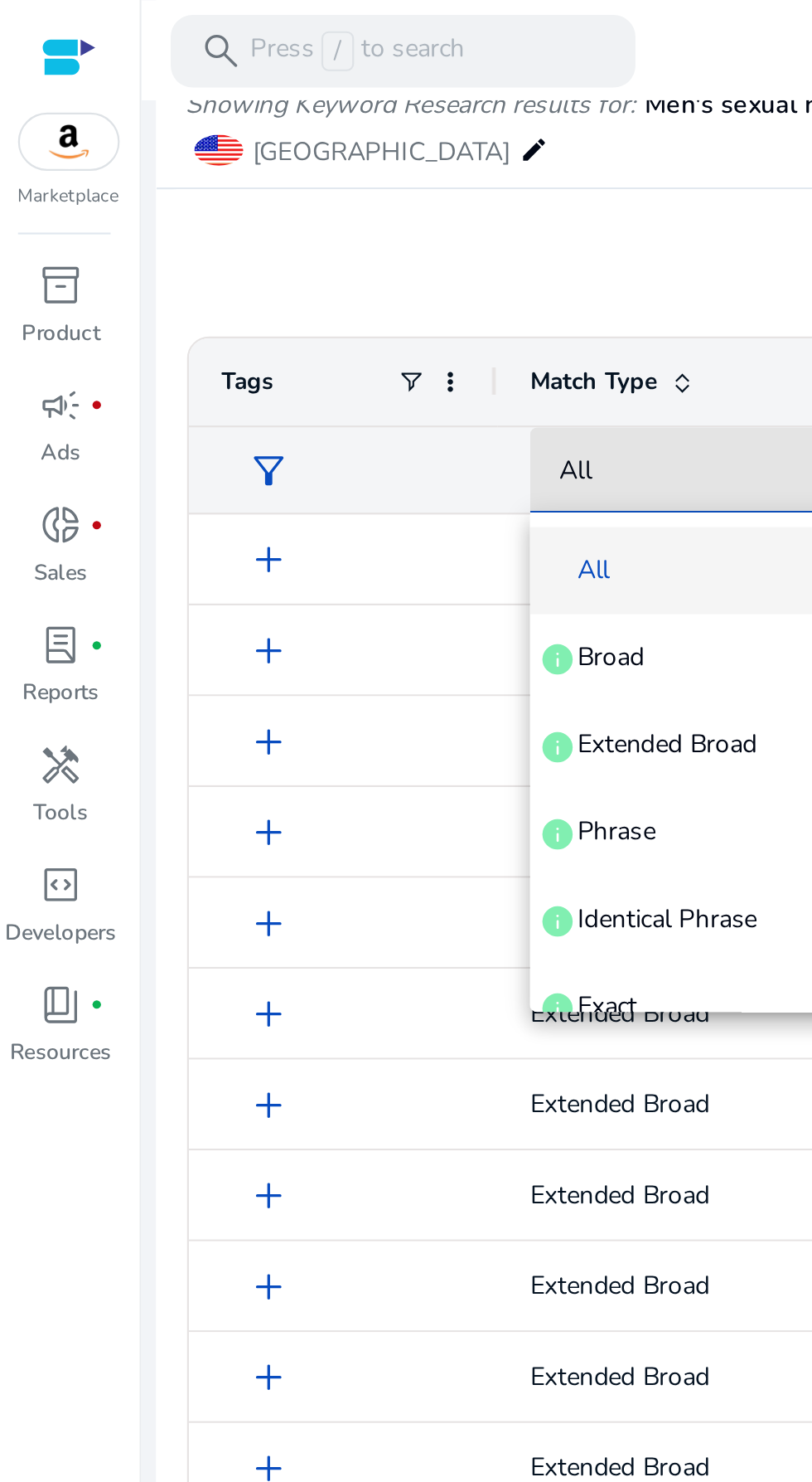
click at [164, 214] on div at bounding box center [406, 741] width 812 height 1482
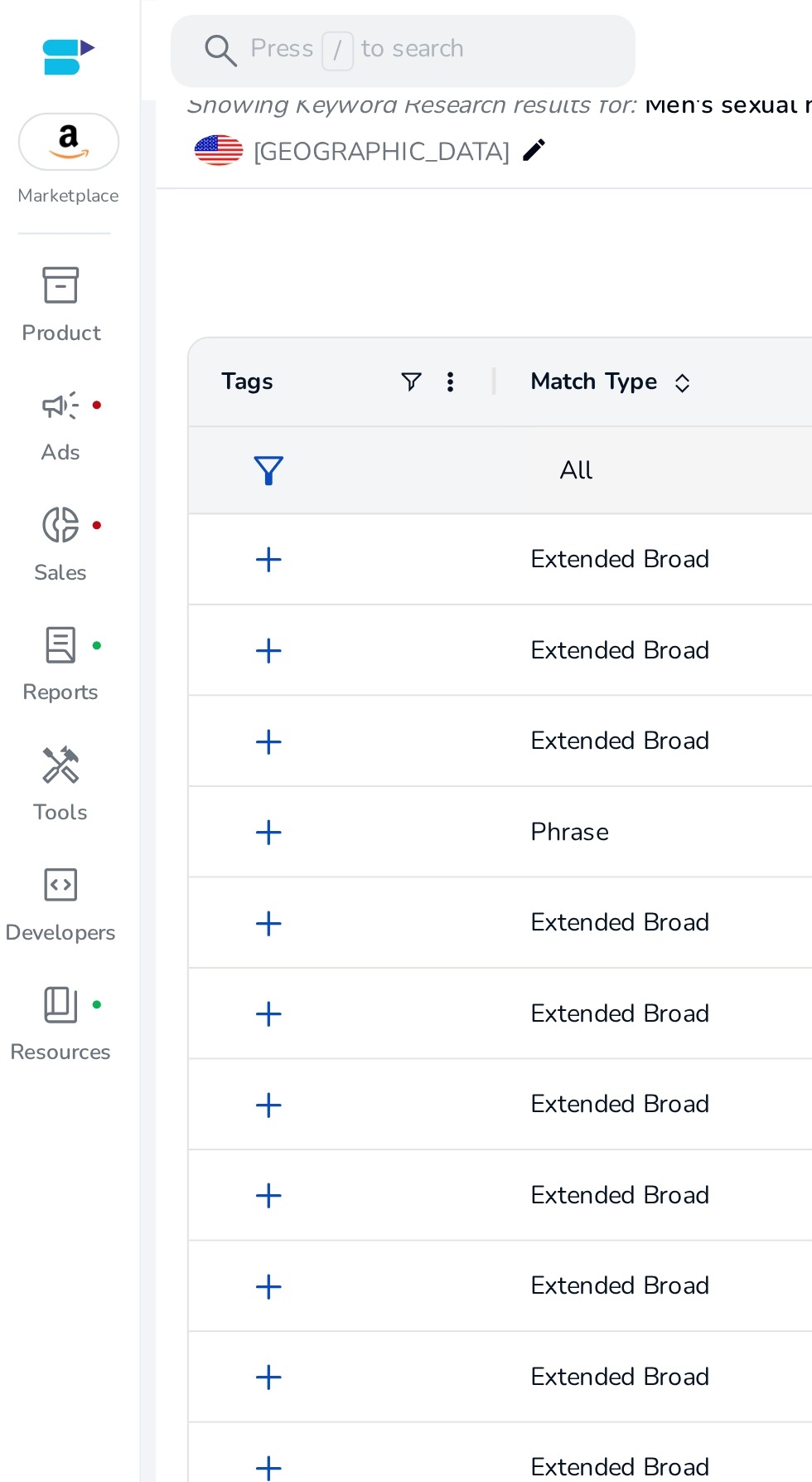
click at [116, 218] on span "filter_alt" at bounding box center [124, 214] width 20 height 20
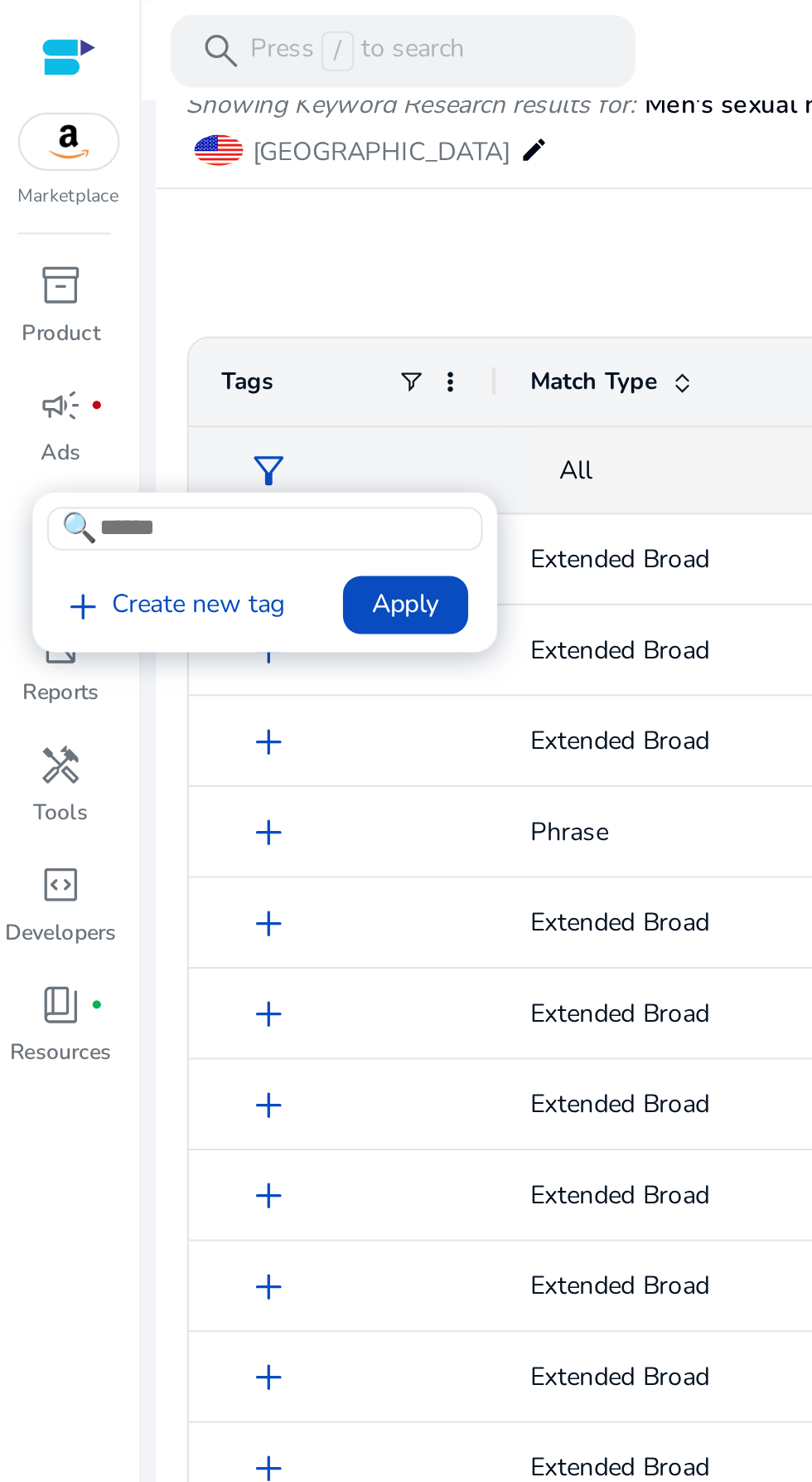
click at [266, 217] on div at bounding box center [406, 741] width 812 height 1482
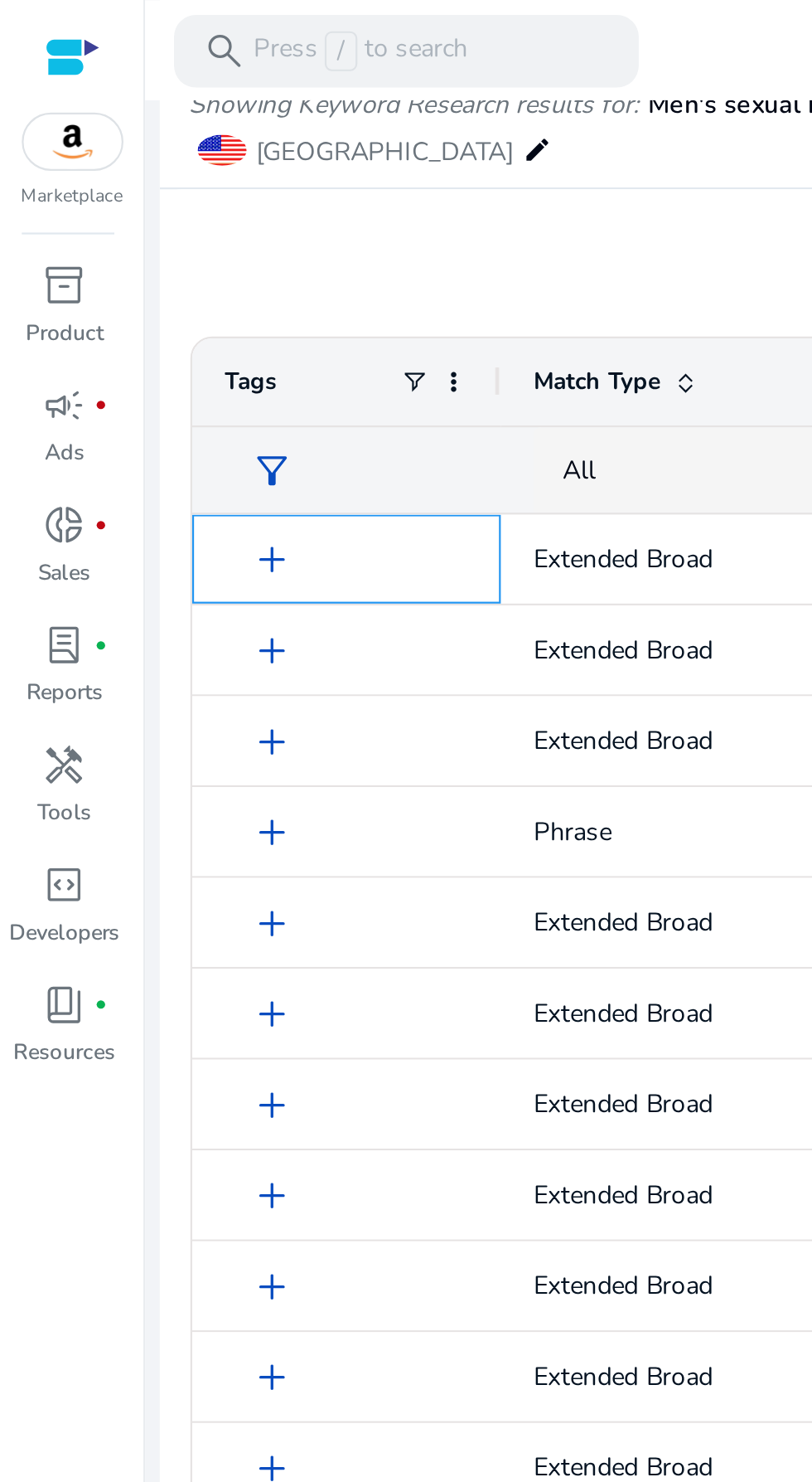
click at [119, 254] on span "add" at bounding box center [124, 255] width 20 height 20
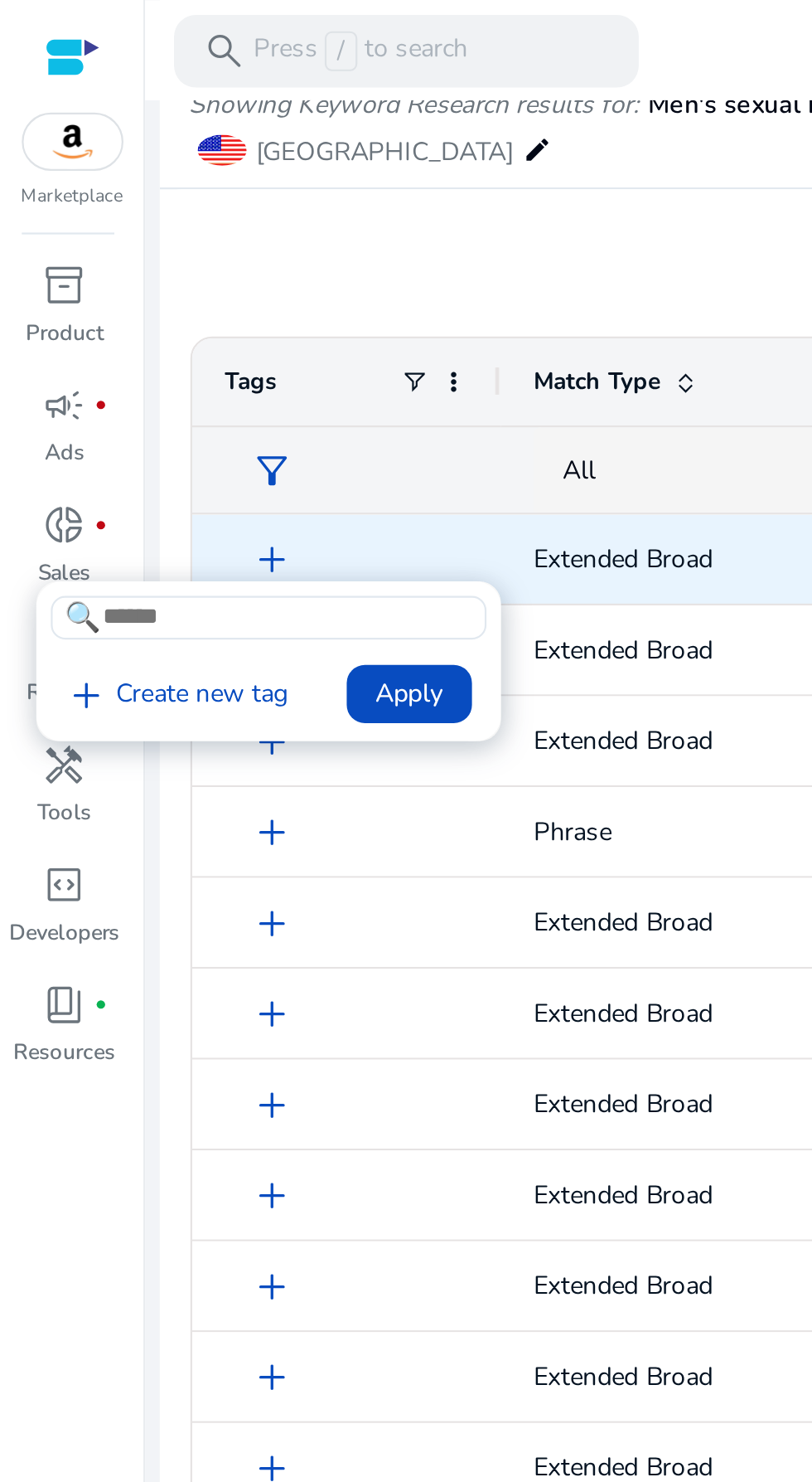
click at [280, 282] on div at bounding box center [406, 741] width 812 height 1482
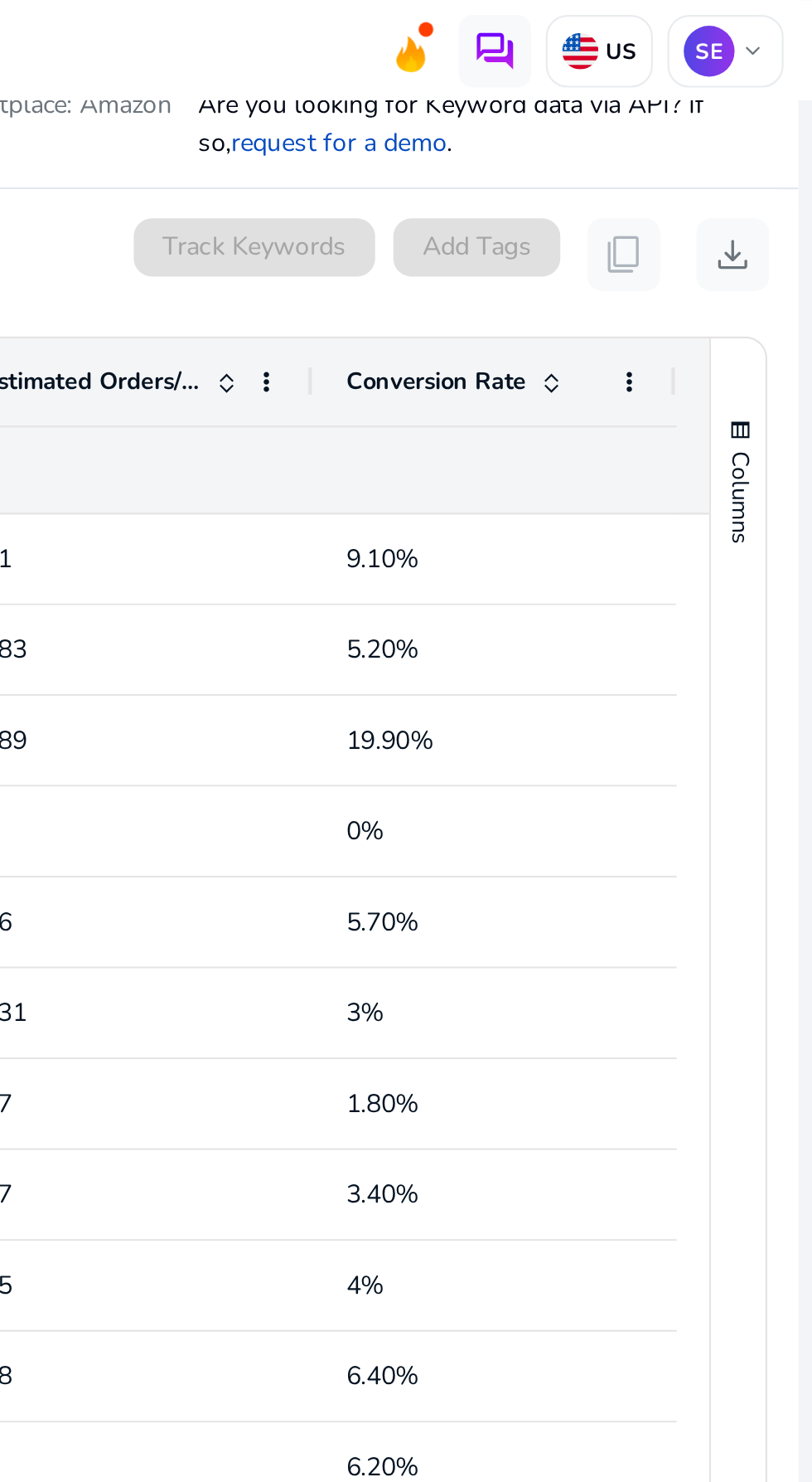
scroll to position [93, 0]
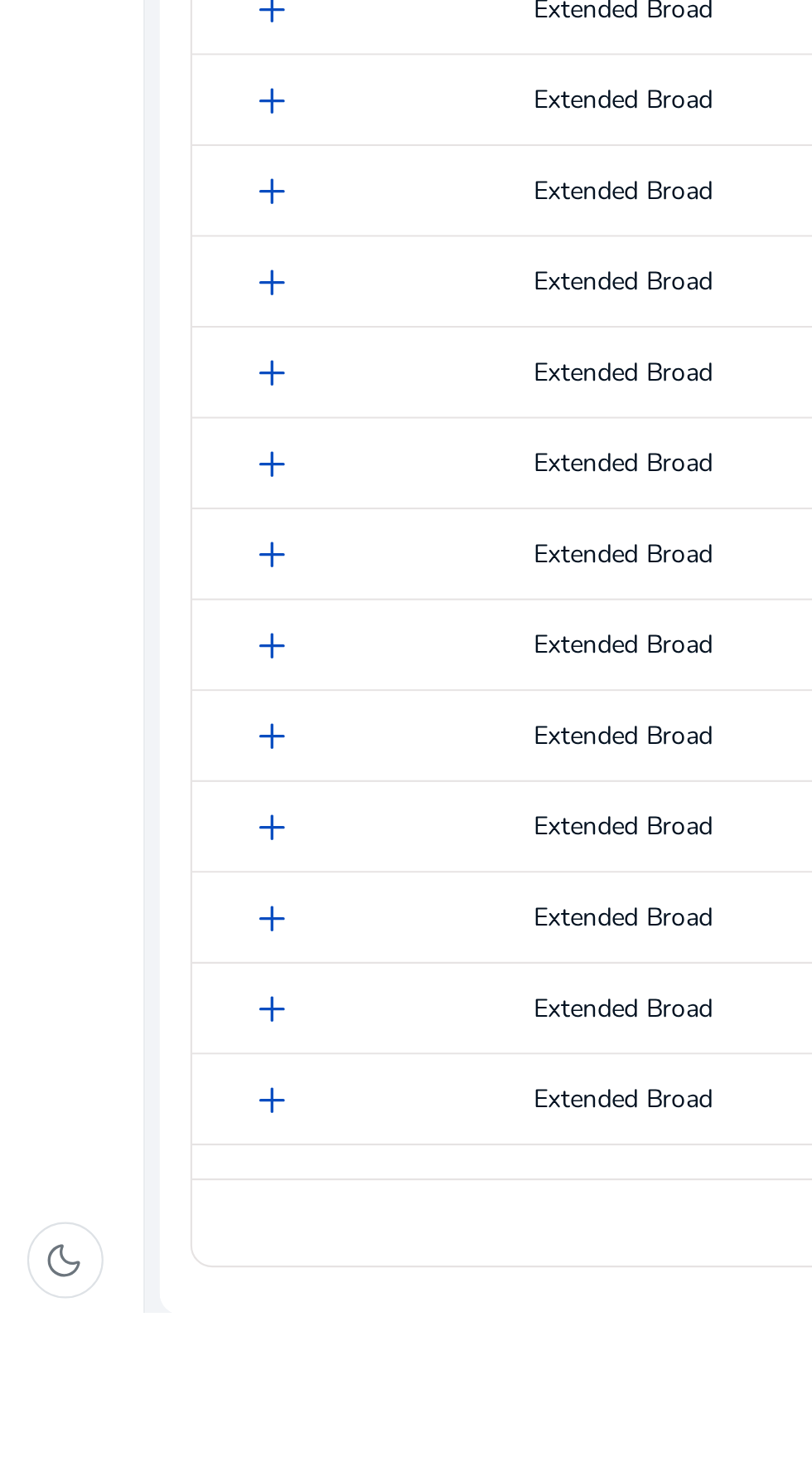
click at [30, 1463] on span "dark_mode" at bounding box center [30, 1457] width 20 height 20
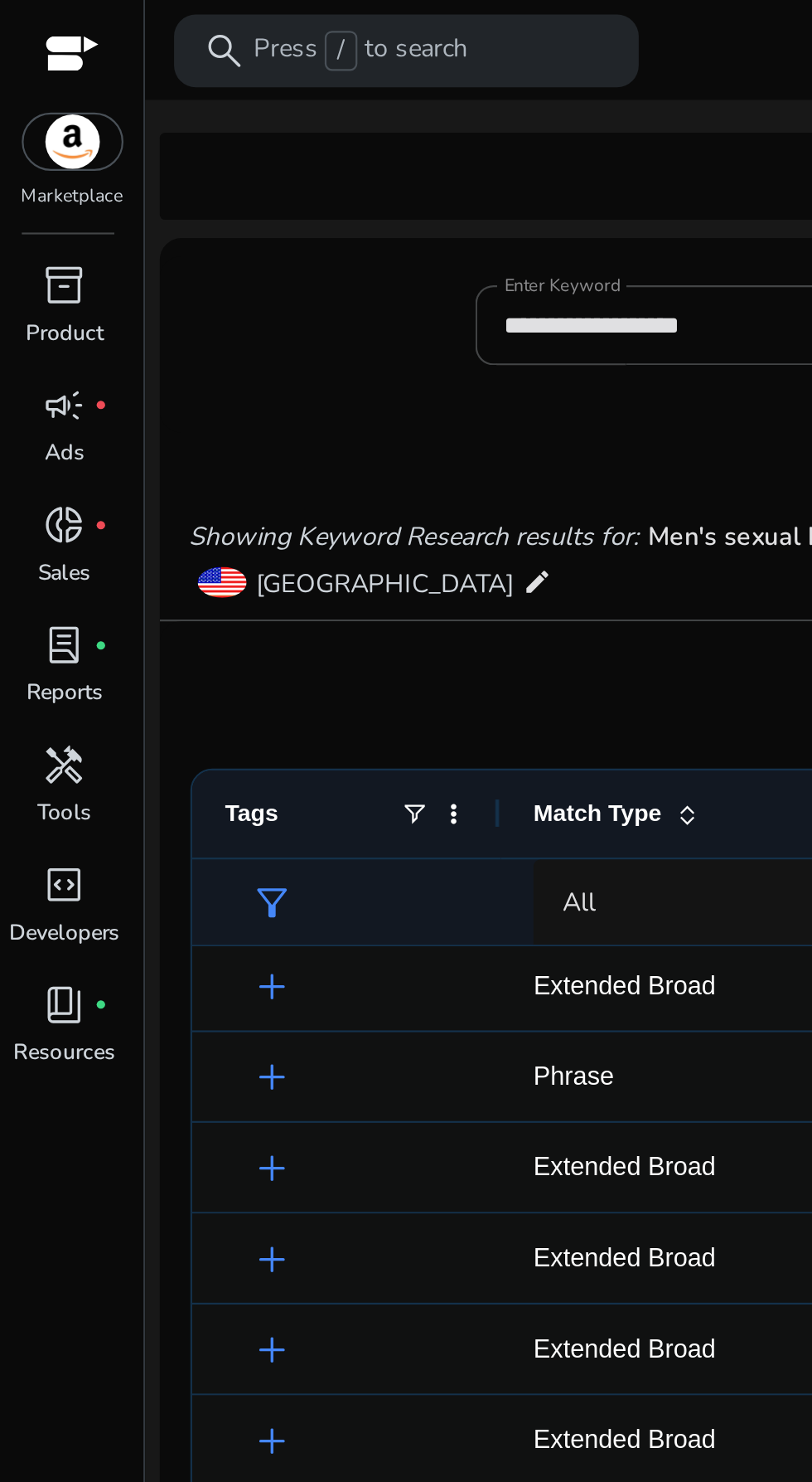
click at [128, 133] on div "**********" at bounding box center [433, 157] width 720 height 54
click at [131, 183] on div "**********" at bounding box center [433, 157] width 720 height 54
click at [164, 170] on div "**********" at bounding box center [433, 157] width 720 height 54
